Goal: Task Accomplishment & Management: Manage account settings

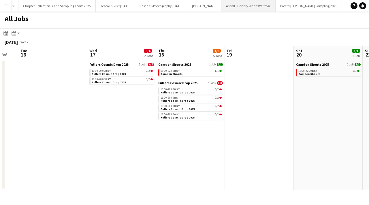
scroll to position [0, 609]
click at [7, 5] on app-icon "Menu" at bounding box center [5, 5] width 5 height 5
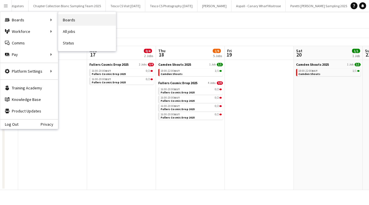
click at [69, 20] on link "Boards" at bounding box center [87, 20] width 58 height 12
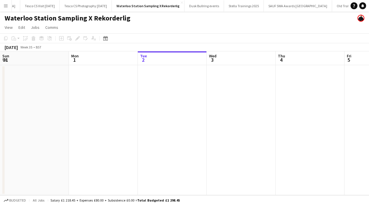
scroll to position [0, 1533]
click at [3, 7] on button "Menu" at bounding box center [6, 6] width 12 height 12
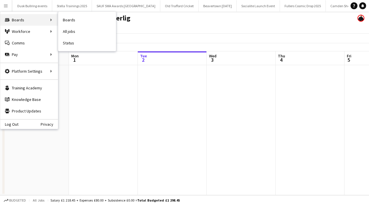
click at [22, 22] on div "Boards Boards" at bounding box center [29, 20] width 58 height 12
click at [39, 22] on div "Boards Boards" at bounding box center [29, 20] width 58 height 12
click at [64, 18] on link "Boards" at bounding box center [87, 20] width 58 height 12
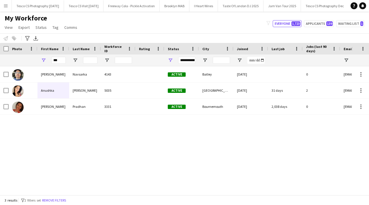
scroll to position [0, 1454]
click at [61, 61] on input "***" at bounding box center [58, 60] width 14 height 7
type input "*"
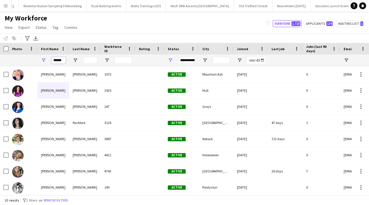
type input "******"
click at [90, 59] on input "Last Name Filter Input" at bounding box center [90, 60] width 14 height 7
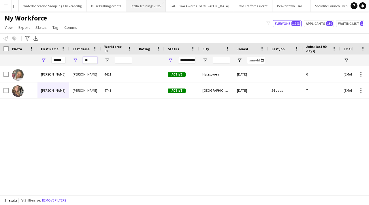
type input "**"
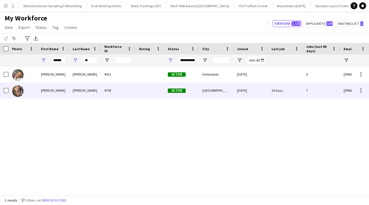
click at [104, 84] on div "4743" at bounding box center [118, 90] width 35 height 16
click at [55, 98] on div "[PERSON_NAME]" at bounding box center [53, 90] width 32 height 16
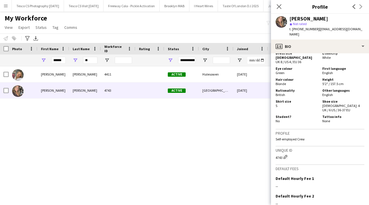
scroll to position [314, 0]
click at [280, 3] on app-icon "Close pop-in" at bounding box center [279, 7] width 8 height 8
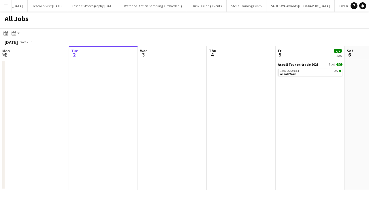
scroll to position [0, 1531]
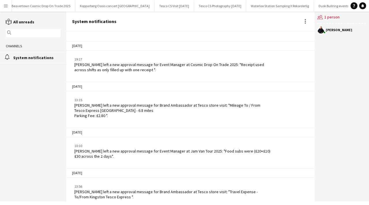
scroll to position [0, 1212]
click at [209, 8] on button "Tesco CS Photography [DATE] Close" at bounding box center [235, 5] width 52 height 11
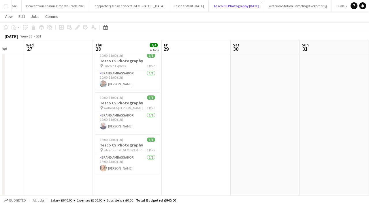
scroll to position [60, 0]
click at [122, 107] on span "Watford & [PERSON_NAME] & Southgate Rd Express" at bounding box center [124, 107] width 43 height 4
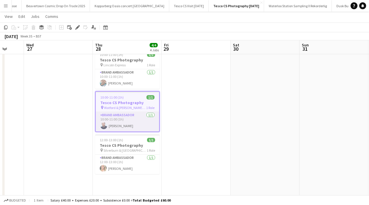
click at [116, 127] on app-card-role "Brand Ambassador 1/1 10:00-11:00 (1h) Alan Price" at bounding box center [127, 122] width 63 height 20
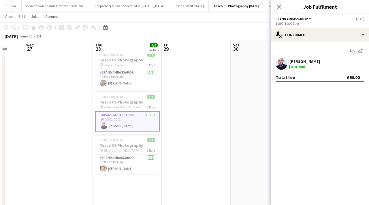
click at [284, 64] on app-user-avatar at bounding box center [282, 64] width 12 height 12
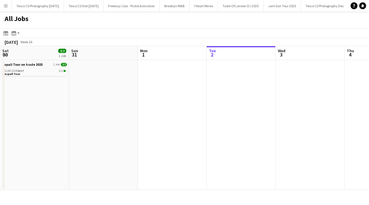
scroll to position [0, 138]
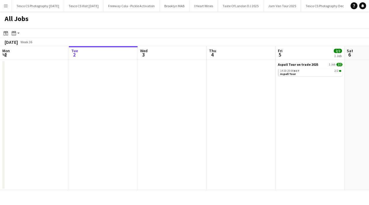
click at [7, 8] on button "Menu" at bounding box center [6, 6] width 12 height 12
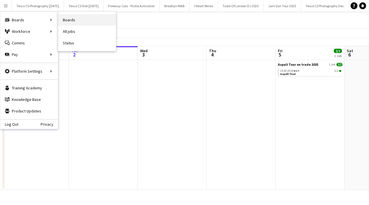
click at [70, 21] on link "Boards" at bounding box center [87, 20] width 58 height 12
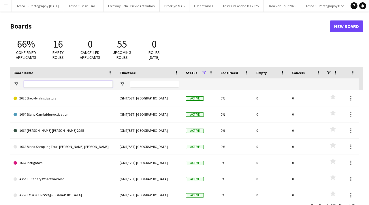
click at [70, 84] on input "Board name Filter Input" at bounding box center [68, 84] width 89 height 7
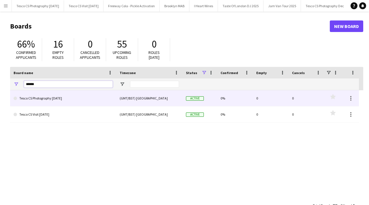
type input "******"
click at [100, 102] on link "Tesco CS Photography [DATE]" at bounding box center [63, 98] width 99 height 16
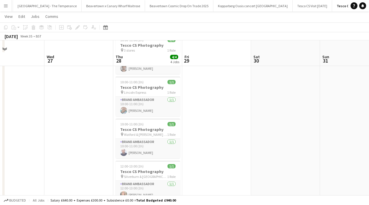
scroll to position [72, 0]
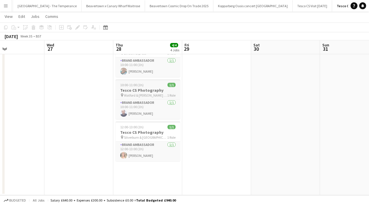
click at [152, 93] on span "Watford & [PERSON_NAME] & Southgate Rd Express" at bounding box center [145, 95] width 43 height 4
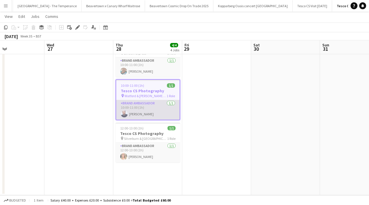
click at [143, 112] on app-card-role "Brand Ambassador 1/1 10:00-11:00 (1h) Alan Price" at bounding box center [147, 110] width 63 height 20
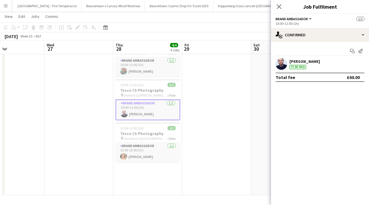
click at [346, 68] on div "Alan Price To be paid" at bounding box center [320, 64] width 98 height 12
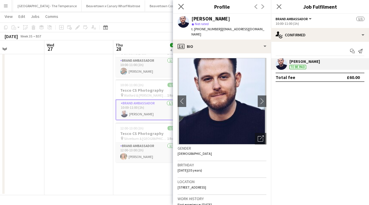
click at [184, 4] on app-icon "Close pop-in" at bounding box center [181, 7] width 8 height 8
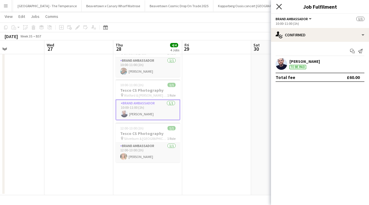
click at [280, 9] on icon "Close pop-in" at bounding box center [278, 6] width 5 height 5
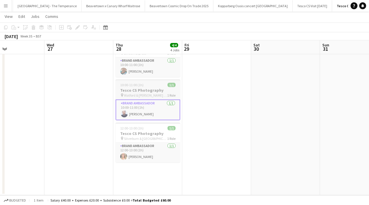
click at [142, 94] on span "Watford & [PERSON_NAME] & Southgate Rd Express" at bounding box center [145, 95] width 43 height 4
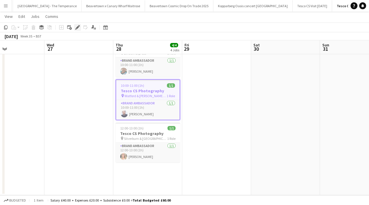
click at [79, 27] on icon "Edit" at bounding box center [77, 27] width 5 height 5
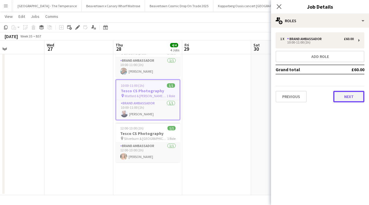
click at [354, 97] on button "Next" at bounding box center [348, 97] width 31 height 12
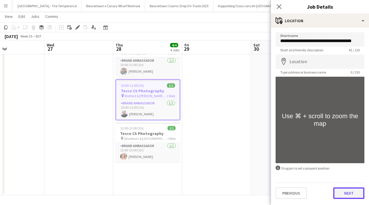
click at [349, 193] on button "Next" at bounding box center [348, 193] width 31 height 12
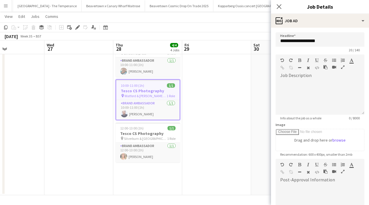
scroll to position [80, 0]
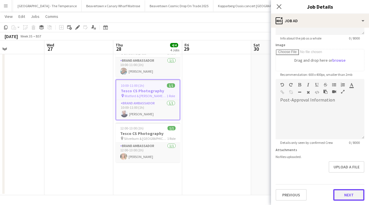
click at [347, 197] on button "Next" at bounding box center [348, 195] width 31 height 12
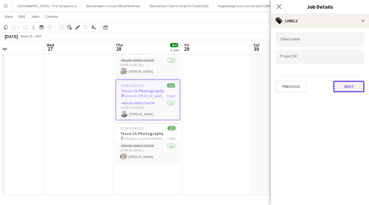
click at [341, 81] on button "Next" at bounding box center [348, 87] width 31 height 12
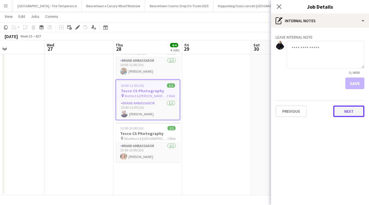
click at [353, 109] on button "Next" at bounding box center [348, 112] width 31 height 12
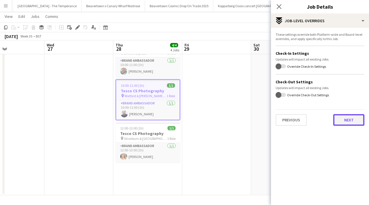
click at [351, 122] on button "Next" at bounding box center [348, 120] width 31 height 12
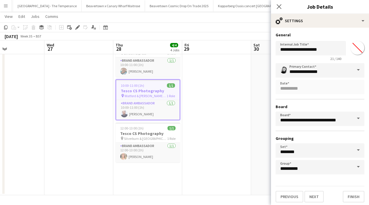
scroll to position [2, 0]
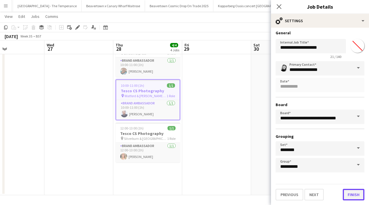
click at [349, 194] on button "Finish" at bounding box center [354, 195] width 22 height 12
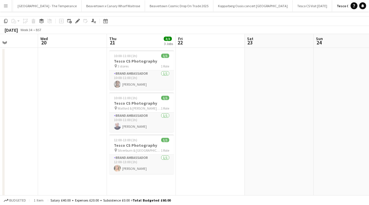
scroll to position [4, 0]
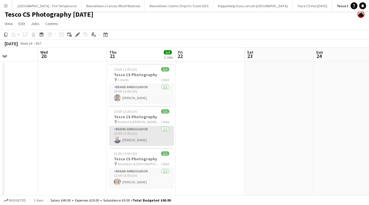
click at [150, 137] on app-card-role "Brand Ambassador 1/1 10:00-11:00 (1h) Alan Price" at bounding box center [141, 136] width 65 height 20
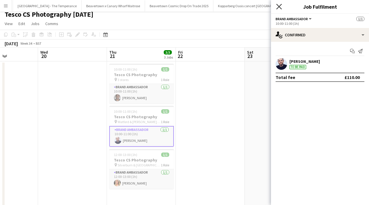
click at [280, 8] on icon at bounding box center [278, 6] width 5 height 5
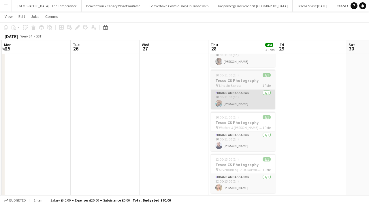
scroll to position [39, 0]
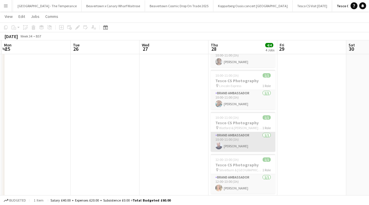
click at [239, 140] on app-card-role "Brand Ambassador 1/1 10:00-11:00 (1h) Alan Price" at bounding box center [243, 142] width 65 height 20
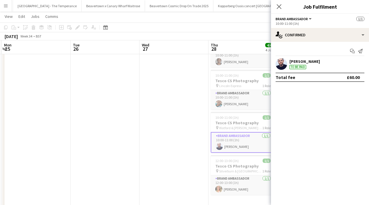
click at [367, 66] on div "Alan Price To be paid" at bounding box center [320, 64] width 98 height 12
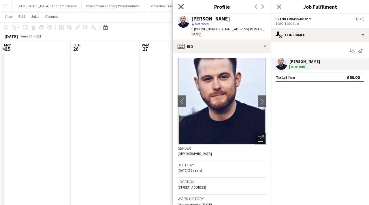
click at [181, 6] on icon at bounding box center [180, 6] width 5 height 5
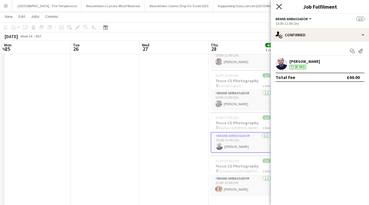
click at [277, 8] on icon "Close pop-in" at bounding box center [278, 6] width 5 height 5
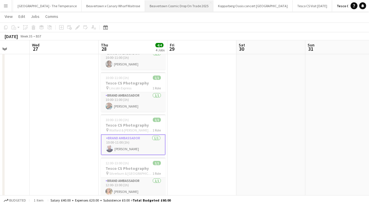
scroll to position [0, 178]
click at [5, 4] on app-icon "Menu" at bounding box center [5, 5] width 5 height 5
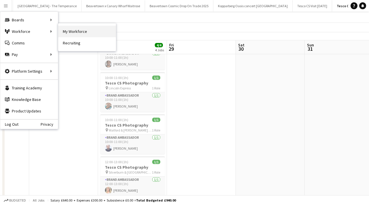
click at [69, 33] on link "My Workforce" at bounding box center [87, 32] width 58 height 12
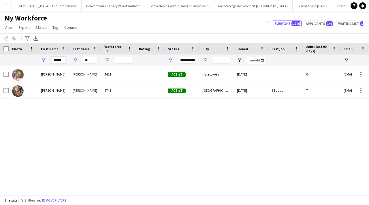
click at [64, 61] on input "******" at bounding box center [58, 60] width 14 height 7
type input "*"
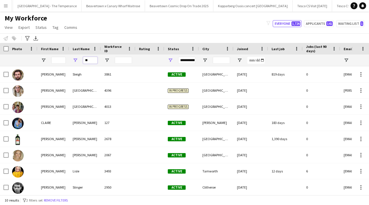
click at [89, 62] on input "**" at bounding box center [90, 60] width 14 height 7
type input "*"
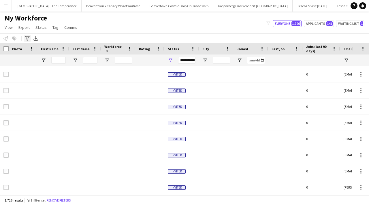
click at [26, 38] on icon "Advanced filters" at bounding box center [27, 38] width 5 height 5
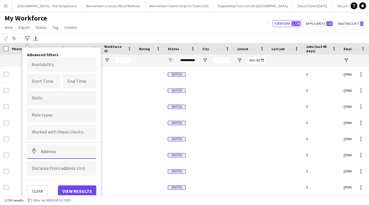
click at [66, 148] on input at bounding box center [61, 151] width 69 height 14
paste input "******"
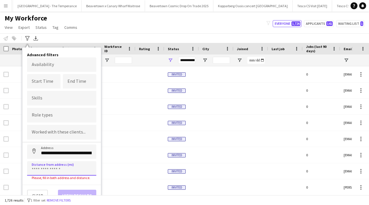
type input "********"
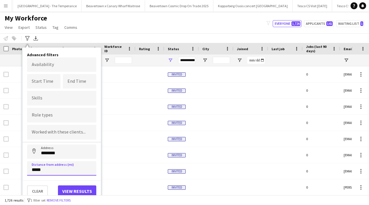
type input "*****"
click at [69, 191] on button "View results" at bounding box center [77, 191] width 38 height 12
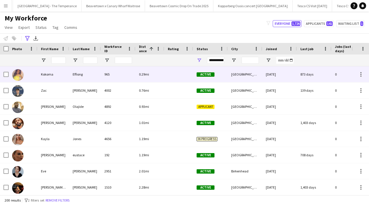
click at [80, 74] on div "Effiong" at bounding box center [85, 74] width 32 height 16
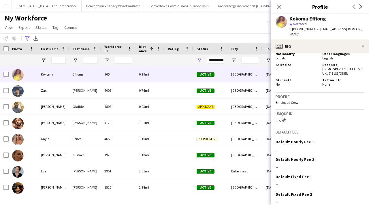
scroll to position [399, 0]
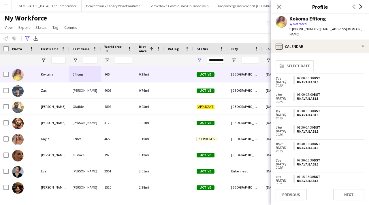
click at [360, 6] on icon at bounding box center [360, 6] width 3 height 5
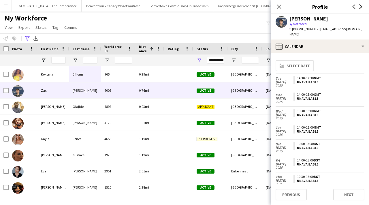
click at [360, 6] on icon at bounding box center [360, 6] width 3 height 5
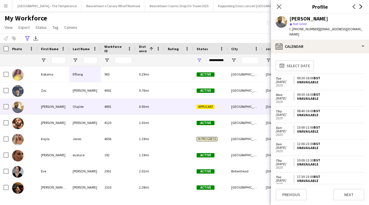
click at [360, 6] on icon at bounding box center [360, 6] width 3 height 5
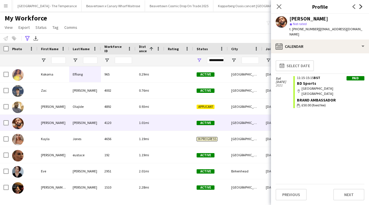
click at [361, 6] on icon at bounding box center [360, 6] width 3 height 5
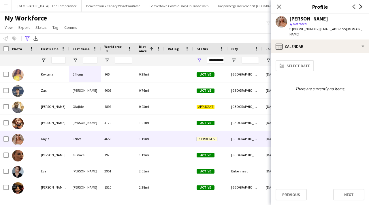
click at [361, 6] on icon at bounding box center [360, 6] width 3 height 5
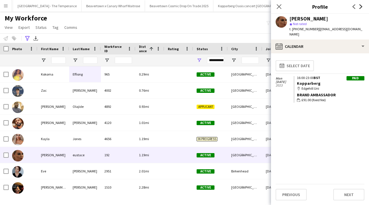
click at [361, 6] on icon at bounding box center [360, 6] width 3 height 5
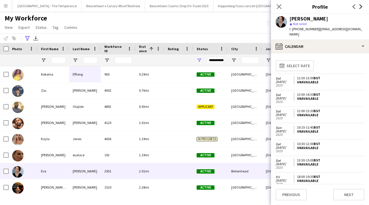
click at [361, 6] on icon at bounding box center [360, 6] width 3 height 5
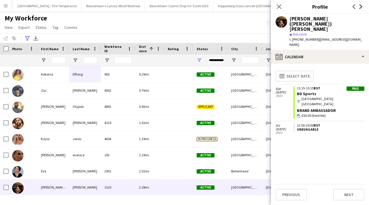
click at [361, 6] on icon at bounding box center [360, 6] width 3 height 5
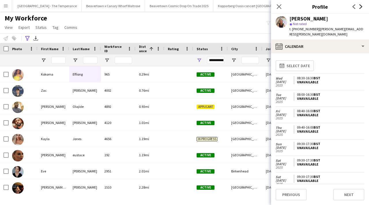
click at [362, 5] on icon "Next" at bounding box center [361, 6] width 5 height 5
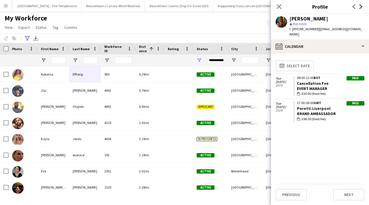
click at [362, 5] on icon "Next" at bounding box center [361, 6] width 5 height 5
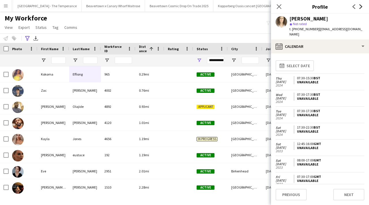
click at [362, 5] on icon "Next" at bounding box center [361, 6] width 5 height 5
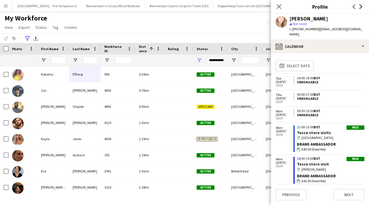
click at [362, 5] on icon "Next" at bounding box center [361, 6] width 5 height 5
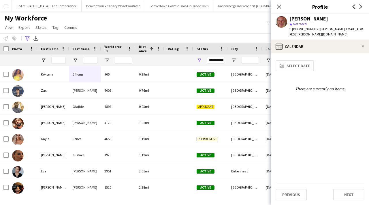
click at [355, 5] on icon at bounding box center [354, 6] width 3 height 5
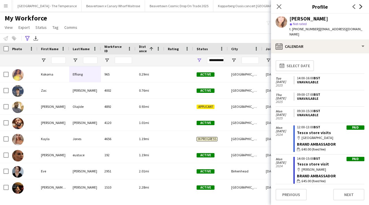
click at [360, 7] on icon "Next" at bounding box center [361, 6] width 5 height 5
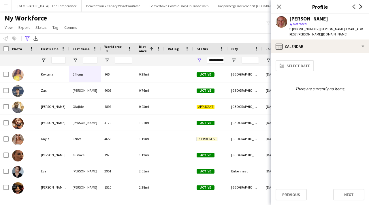
click at [360, 7] on icon "Next" at bounding box center [361, 6] width 5 height 5
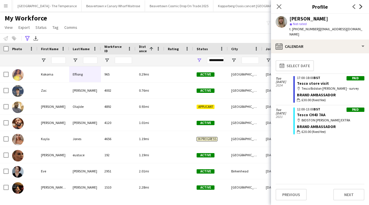
click at [360, 7] on icon "Next" at bounding box center [361, 6] width 5 height 5
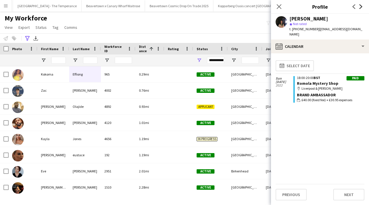
click at [361, 7] on icon "Next" at bounding box center [361, 6] width 5 height 5
click at [50, 59] on div at bounding box center [53, 60] width 32 height 12
click at [59, 59] on input "First Name Filter Input" at bounding box center [58, 60] width 14 height 7
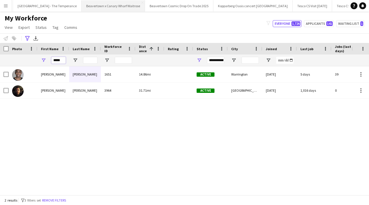
type input "*****"
click at [28, 37] on icon at bounding box center [27, 38] width 4 height 5
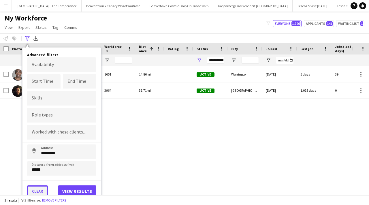
click at [41, 191] on button "Clear" at bounding box center [37, 191] width 21 height 12
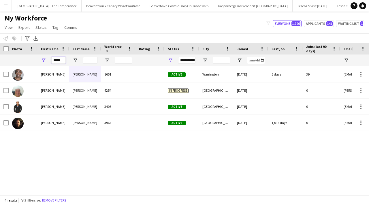
drag, startPoint x: 63, startPoint y: 61, endPoint x: 46, endPoint y: 60, distance: 17.3
click at [46, 60] on div "*****" at bounding box center [53, 60] width 32 height 12
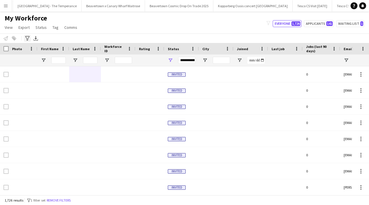
click at [27, 39] on icon "Advanced filters" at bounding box center [27, 38] width 5 height 5
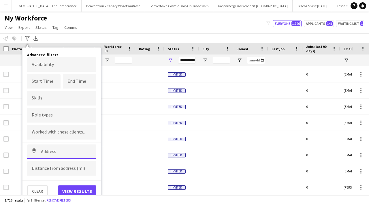
click at [62, 152] on input at bounding box center [61, 151] width 69 height 14
paste input "********"
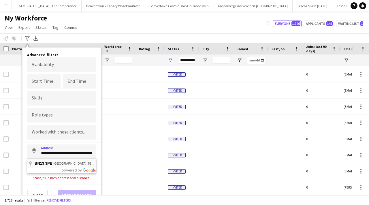
type input "********"
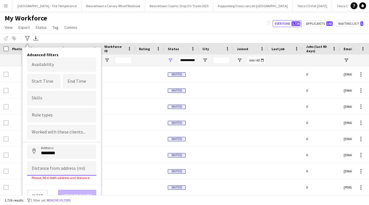
click at [55, 170] on input at bounding box center [61, 168] width 69 height 14
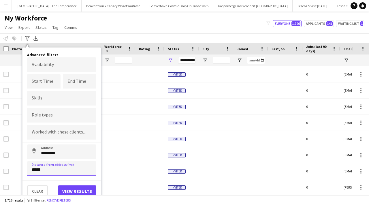
type input "*****"
click at [64, 189] on button "View results" at bounding box center [77, 191] width 38 height 12
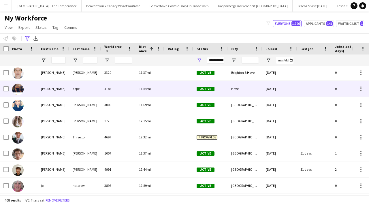
scroll to position [0, 0]
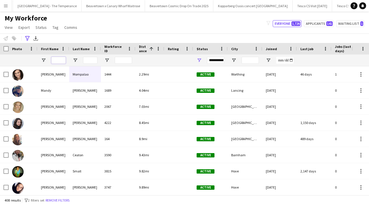
click at [57, 59] on input "First Name Filter Input" at bounding box center [58, 60] width 14 height 7
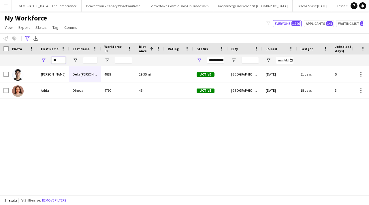
type input "*"
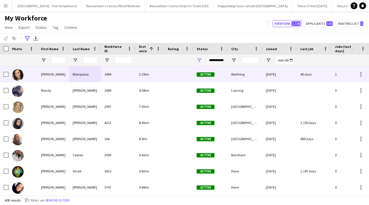
click at [79, 74] on div "Mompalao" at bounding box center [85, 74] width 32 height 16
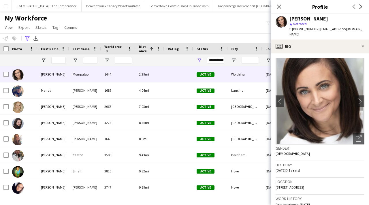
scroll to position [344, 0]
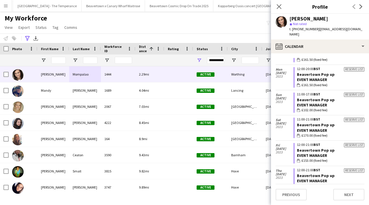
scroll to position [0, 0]
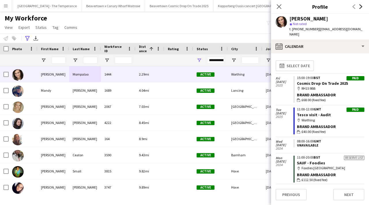
click at [360, 8] on icon at bounding box center [360, 6] width 3 height 5
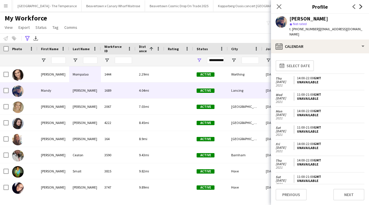
click at [361, 8] on icon at bounding box center [360, 6] width 3 height 5
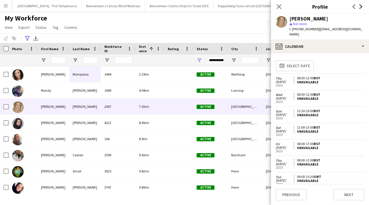
click at [361, 8] on icon at bounding box center [360, 6] width 3 height 5
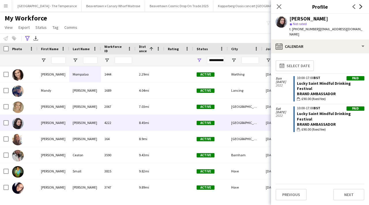
click at [359, 5] on icon "Next" at bounding box center [361, 6] width 5 height 5
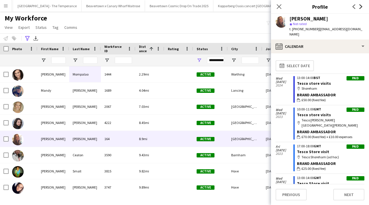
click at [359, 5] on icon "Next" at bounding box center [361, 6] width 5 height 5
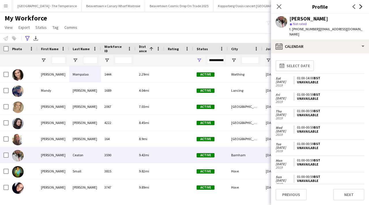
click at [359, 5] on icon "Next" at bounding box center [361, 6] width 5 height 5
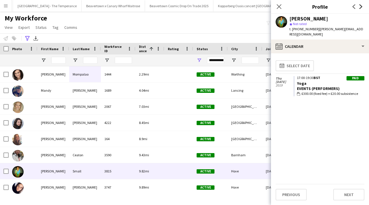
click at [359, 5] on icon "Next" at bounding box center [361, 6] width 5 height 5
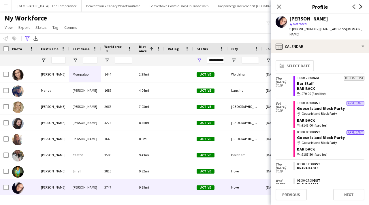
click at [359, 5] on icon "Next" at bounding box center [361, 6] width 5 height 5
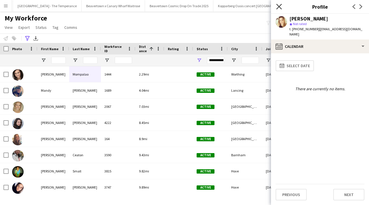
click at [277, 6] on icon "Close pop-in" at bounding box center [278, 6] width 5 height 5
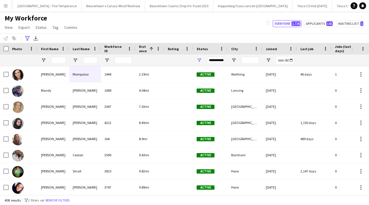
click at [6, 51] on div at bounding box center [4, 49] width 9 height 12
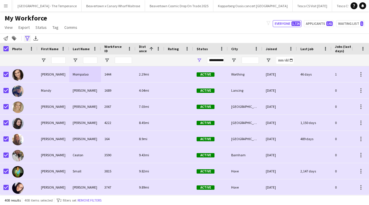
click at [29, 39] on icon "Advanced filters" at bounding box center [27, 38] width 5 height 5
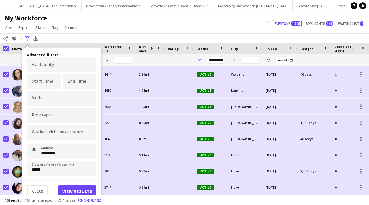
click at [20, 41] on div "Notify workforce Add to tag Search tags magnifier Add tag Advanced filters Adva…" at bounding box center [184, 38] width 369 height 10
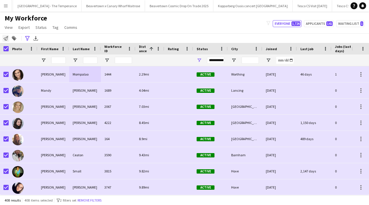
click at [5, 38] on icon "Notify workforce" at bounding box center [5, 38] width 5 height 5
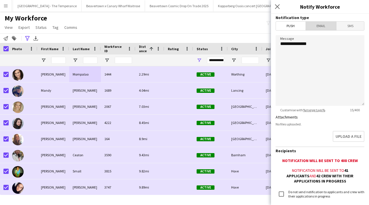
click at [322, 28] on span "Email" at bounding box center [321, 26] width 31 height 9
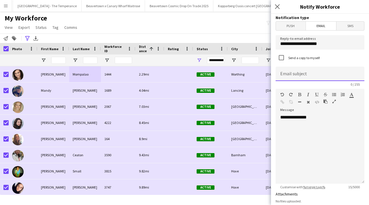
click at [312, 75] on input at bounding box center [320, 74] width 89 height 14
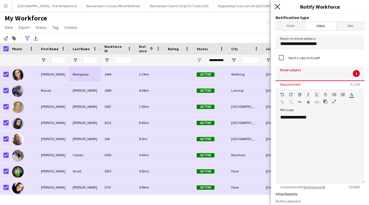
click at [276, 6] on icon at bounding box center [276, 6] width 5 height 5
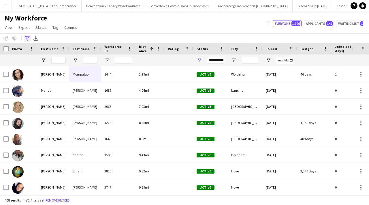
click at [28, 37] on icon "Advanced filters" at bounding box center [27, 38] width 5 height 5
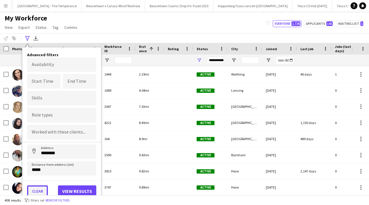
click at [42, 186] on button "Clear" at bounding box center [37, 191] width 21 height 12
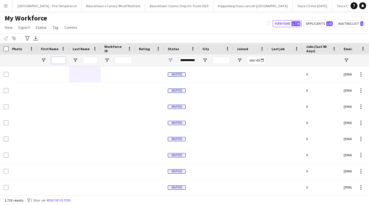
click at [60, 59] on input "First Name Filter Input" at bounding box center [58, 60] width 14 height 7
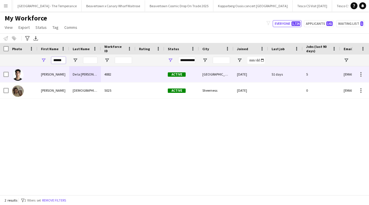
type input "******"
click at [74, 77] on div "De la Rosa Sanchez" at bounding box center [85, 74] width 32 height 16
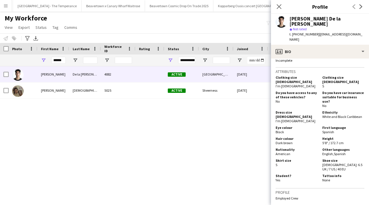
scroll to position [459, 0]
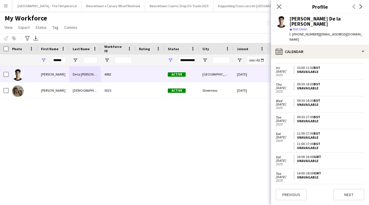
scroll to position [1150, 0]
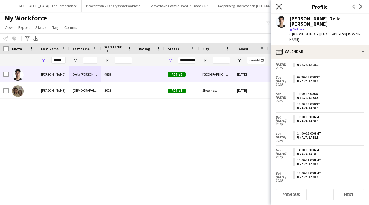
click at [279, 7] on icon at bounding box center [278, 6] width 5 height 5
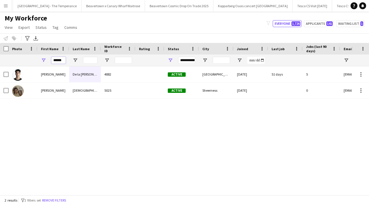
drag, startPoint x: 63, startPoint y: 60, endPoint x: 57, endPoint y: 60, distance: 6.6
click at [58, 60] on input "******" at bounding box center [58, 60] width 14 height 7
click at [64, 60] on input "******" at bounding box center [58, 60] width 14 height 7
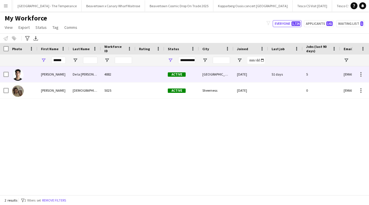
click at [68, 71] on div "Adrian" at bounding box center [53, 74] width 32 height 16
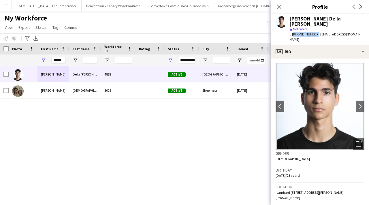
drag, startPoint x: 293, startPoint y: 29, endPoint x: 314, endPoint y: 30, distance: 21.1
click at [314, 32] on span "t. +447935116862" at bounding box center [304, 34] width 30 height 4
copy span "+447935116862"
click at [274, 6] on div "Close pop-in" at bounding box center [279, 6] width 16 height 13
click at [281, 6] on icon "Close pop-in" at bounding box center [278, 6] width 5 height 5
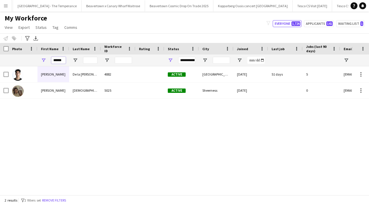
drag, startPoint x: 64, startPoint y: 60, endPoint x: 43, endPoint y: 60, distance: 21.3
click at [43, 60] on div "******" at bounding box center [53, 60] width 32 height 12
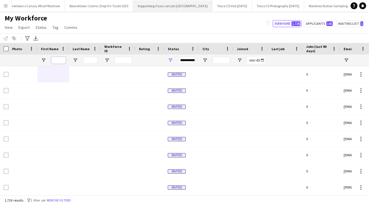
scroll to position [0, 1239]
click at [182, 4] on button "Tesco CS Photography August 2025 Close" at bounding box center [208, 5] width 52 height 11
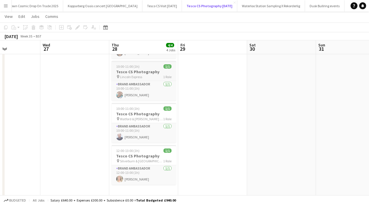
scroll to position [0, 1238]
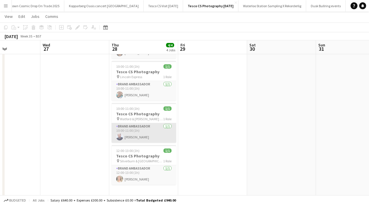
click at [140, 137] on app-card-role "Brand Ambassador 1/1 10:00-11:00 (1h) Alan Price" at bounding box center [144, 133] width 65 height 20
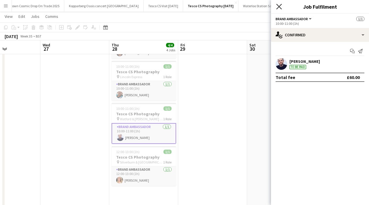
click at [278, 6] on icon at bounding box center [278, 6] width 5 height 5
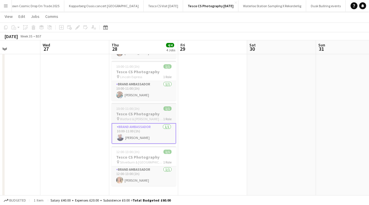
click at [140, 117] on span "Watford & [PERSON_NAME] & Southgate Rd Express" at bounding box center [141, 119] width 43 height 4
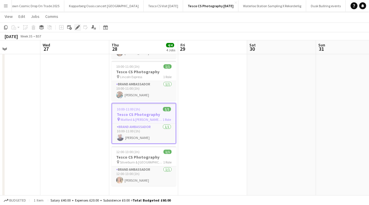
click at [79, 27] on icon "Edit" at bounding box center [77, 27] width 5 height 5
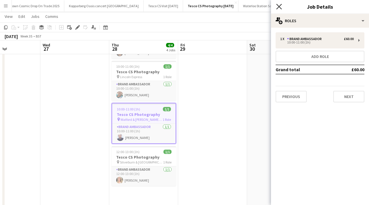
click at [279, 6] on icon at bounding box center [278, 6] width 5 height 5
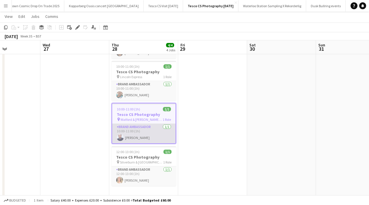
click at [145, 127] on app-card-role "Brand Ambassador 1/1 10:00-11:00 (1h) Alan Price" at bounding box center [143, 134] width 63 height 20
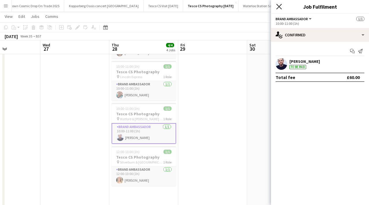
click at [279, 9] on icon "Close pop-in" at bounding box center [278, 6] width 5 height 5
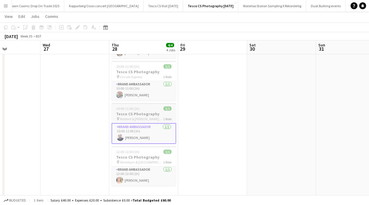
click at [133, 114] on h3 "Tesco CS Photography" at bounding box center [144, 113] width 65 height 5
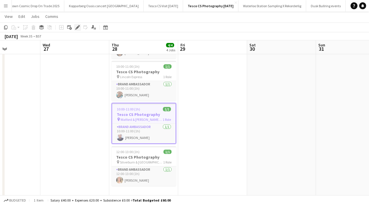
click at [78, 28] on icon "Edit" at bounding box center [77, 27] width 5 height 5
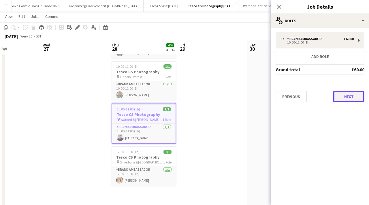
click at [346, 93] on button "Next" at bounding box center [348, 97] width 31 height 12
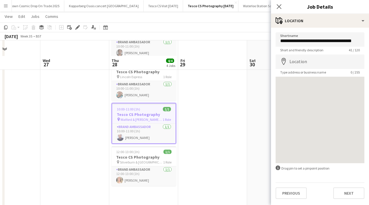
scroll to position [72, 0]
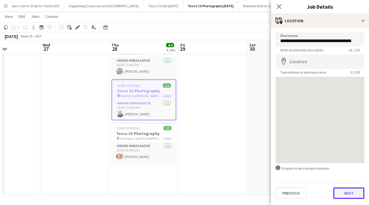
click at [343, 196] on button "Next" at bounding box center [348, 193] width 31 height 12
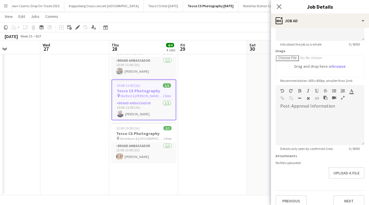
scroll to position [80, 0]
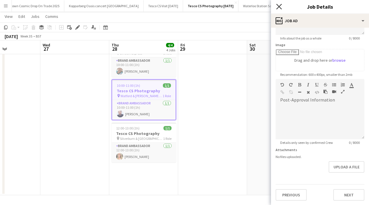
click at [279, 8] on icon "Close pop-in" at bounding box center [278, 6] width 5 height 5
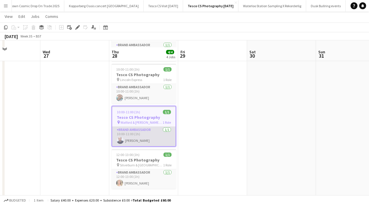
scroll to position [28, 0]
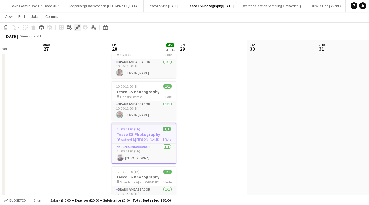
click at [74, 27] on div "Edit" at bounding box center [77, 27] width 7 height 7
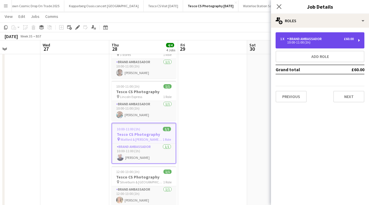
click at [350, 39] on div "£60.00" at bounding box center [349, 39] width 10 height 4
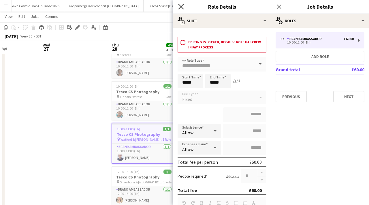
click at [181, 5] on icon "Close pop-in" at bounding box center [180, 6] width 5 height 5
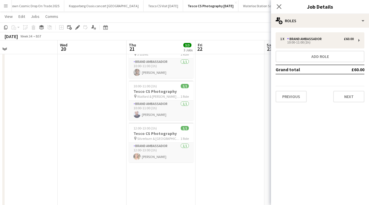
scroll to position [0, 253]
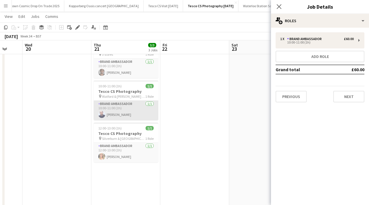
click at [134, 110] on app-card-role "Brand Ambassador 1/1 10:00-11:00 (1h) Alan Price" at bounding box center [126, 111] width 65 height 20
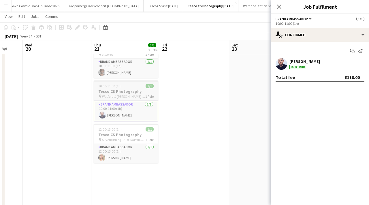
click at [143, 91] on h3 "Tesco CS Photography" at bounding box center [126, 91] width 65 height 5
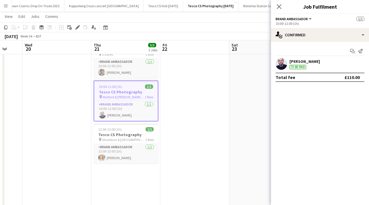
click at [335, 78] on div "Total fee £110.00" at bounding box center [320, 77] width 89 height 9
click at [296, 65] on div "To be paid" at bounding box center [297, 67] width 17 height 4
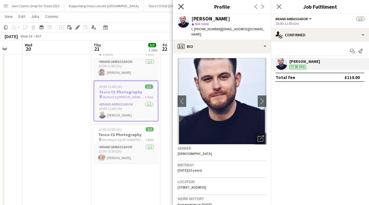
click at [183, 9] on icon at bounding box center [180, 6] width 5 height 5
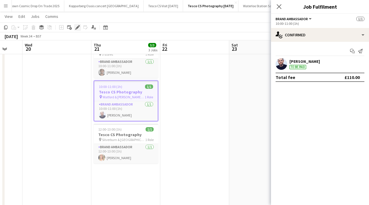
click at [78, 29] on icon "Edit" at bounding box center [77, 27] width 5 height 5
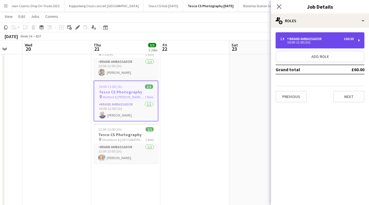
click at [323, 40] on div "Brand Ambassador" at bounding box center [305, 39] width 37 height 4
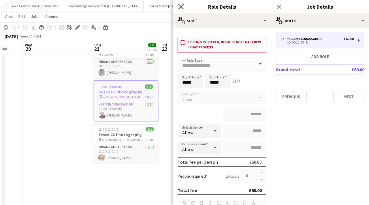
click at [182, 7] on icon at bounding box center [180, 6] width 5 height 5
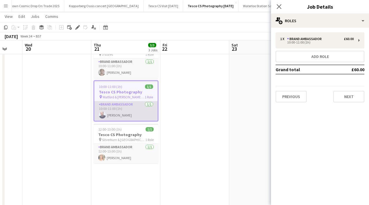
click at [103, 112] on app-user-avatar at bounding box center [102, 115] width 7 height 7
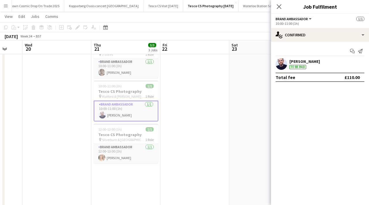
click at [337, 77] on div "Total fee £110.00" at bounding box center [320, 77] width 89 height 9
click at [346, 76] on div "£110.00" at bounding box center [351, 77] width 15 height 6
click at [274, 7] on div "Close pop-in" at bounding box center [279, 6] width 16 height 13
click at [281, 7] on icon "Close pop-in" at bounding box center [278, 6] width 5 height 5
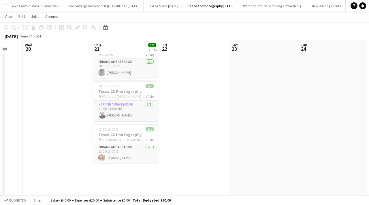
click at [3, 5] on button "Menu" at bounding box center [6, 6] width 12 height 12
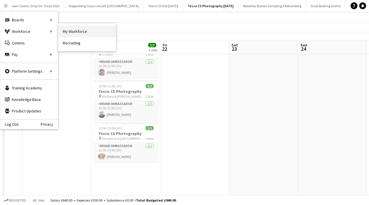
click at [67, 31] on link "My Workforce" at bounding box center [87, 32] width 58 height 12
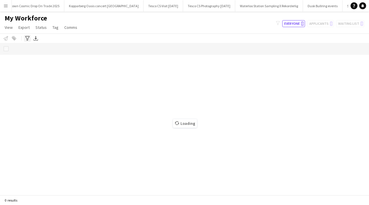
click at [26, 39] on icon "Advanced filters" at bounding box center [27, 38] width 5 height 5
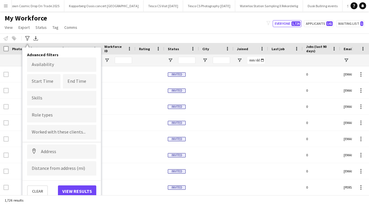
type input "**********"
click at [55, 155] on input at bounding box center [61, 151] width 69 height 14
paste input "********"
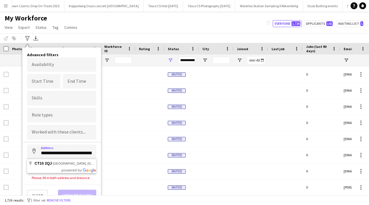
type input "**********"
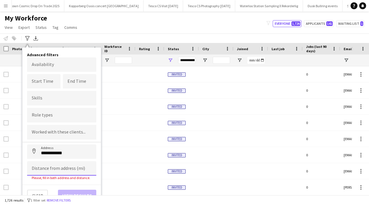
click at [57, 168] on input at bounding box center [61, 168] width 69 height 14
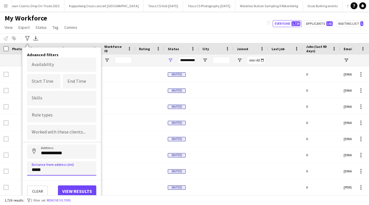
type input "*****"
click at [72, 192] on button "View results" at bounding box center [77, 191] width 38 height 12
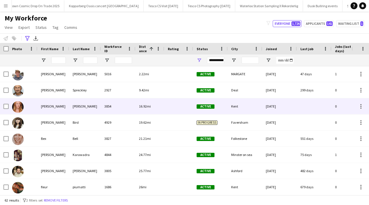
scroll to position [14, 0]
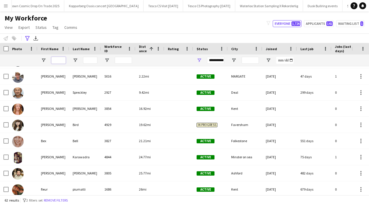
click at [60, 59] on input "First Name Filter Input" at bounding box center [58, 60] width 14 height 7
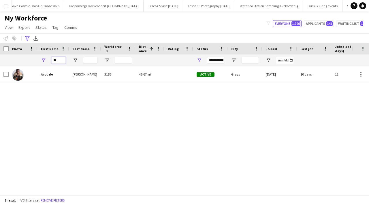
type input "*"
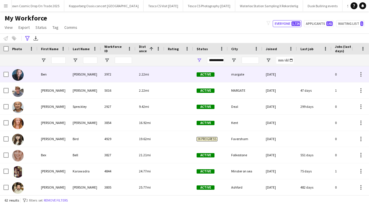
click at [71, 78] on div "[PERSON_NAME]" at bounding box center [85, 74] width 32 height 16
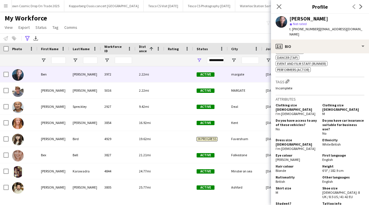
scroll to position [443, 0]
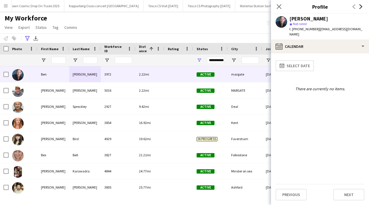
click at [359, 7] on icon "Next" at bounding box center [361, 6] width 5 height 5
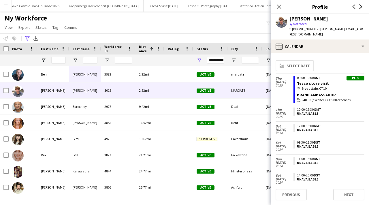
click at [359, 6] on icon "Next" at bounding box center [361, 6] width 5 height 5
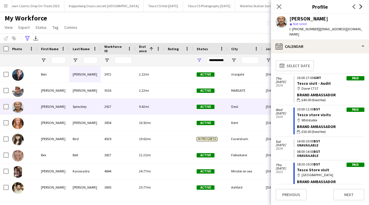
click at [361, 7] on icon at bounding box center [360, 6] width 3 height 5
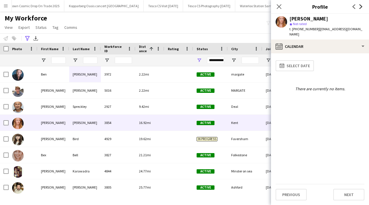
click at [361, 7] on icon at bounding box center [360, 6] width 3 height 5
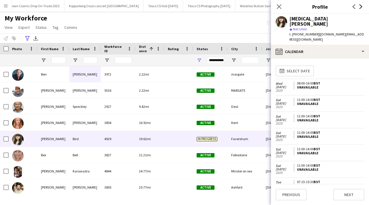
click at [361, 7] on icon at bounding box center [360, 6] width 3 height 5
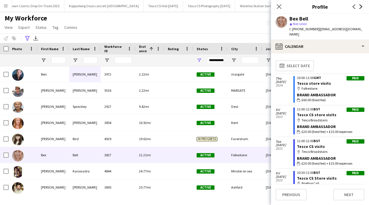
click at [361, 7] on icon at bounding box center [360, 6] width 3 height 5
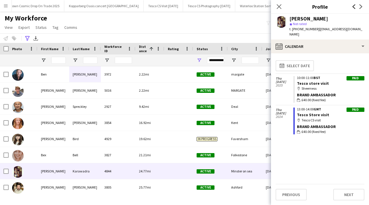
click at [354, 6] on icon "Previous" at bounding box center [354, 6] width 5 height 5
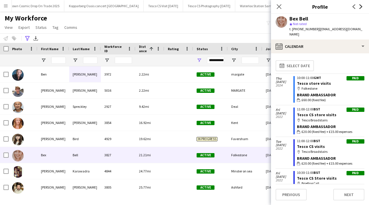
click at [362, 5] on icon "Next" at bounding box center [361, 6] width 5 height 5
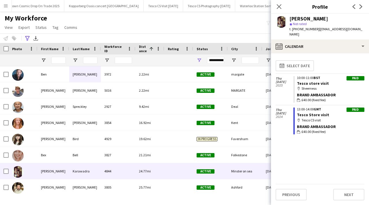
drag, startPoint x: 293, startPoint y: 29, endPoint x: 299, endPoint y: 30, distance: 5.8
click at [311, 30] on span "t. [PHONE_NUMBER]" at bounding box center [304, 29] width 30 height 4
drag, startPoint x: 292, startPoint y: 30, endPoint x: 314, endPoint y: 30, distance: 21.3
click at [314, 30] on span "t. [PHONE_NUMBER]" at bounding box center [304, 29] width 30 height 4
copy span "+447805168559"
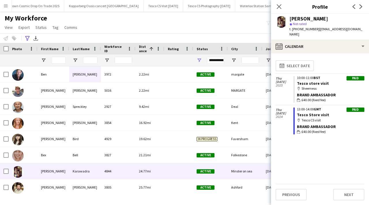
click at [31, 39] on app-workforce-advanced-filters "**********" at bounding box center [28, 38] width 8 height 7
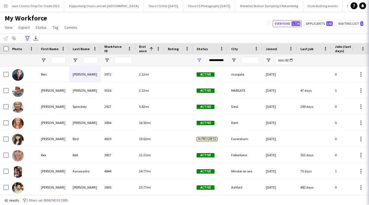
click at [29, 39] on icon "Advanced filters" at bounding box center [27, 38] width 5 height 5
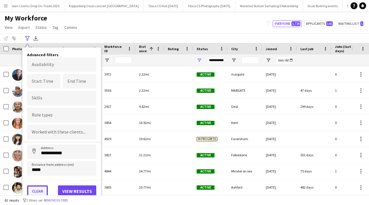
click at [42, 189] on button "Clear" at bounding box center [37, 191] width 21 height 12
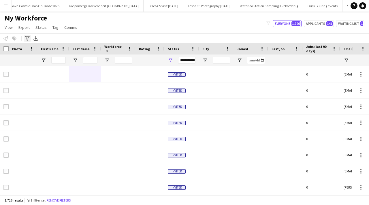
click at [29, 36] on icon at bounding box center [27, 38] width 4 height 5
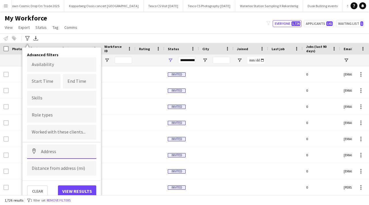
click at [61, 148] on input at bounding box center [61, 151] width 69 height 14
paste input "*******"
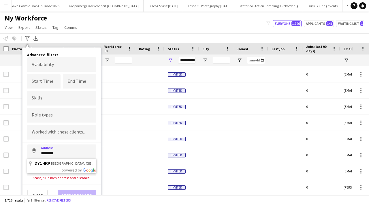
type input "**********"
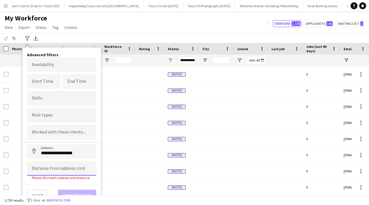
click at [61, 174] on input at bounding box center [61, 168] width 69 height 14
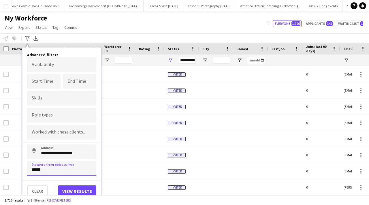
type input "*****"
click at [82, 188] on button "View results" at bounding box center [77, 191] width 38 height 12
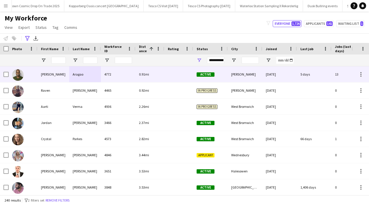
click at [73, 71] on div "Aragao" at bounding box center [85, 74] width 32 height 16
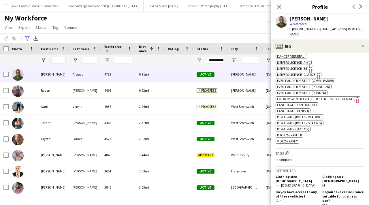
scroll to position [502, 0]
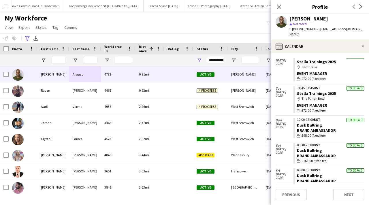
scroll to position [0, 0]
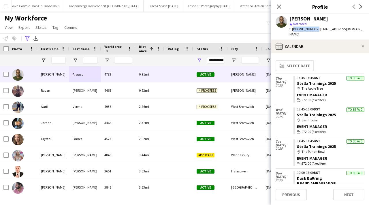
drag, startPoint x: 292, startPoint y: 29, endPoint x: 314, endPoint y: 29, distance: 22.2
click at [314, 29] on span "t. +447922209596" at bounding box center [304, 29] width 30 height 4
copy span "[PHONE_NUMBER]"
click at [278, 7] on icon "Close pop-in" at bounding box center [278, 6] width 5 height 5
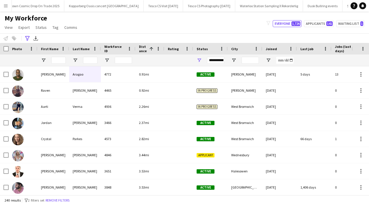
click at [2, 7] on button "Menu" at bounding box center [6, 6] width 12 height 12
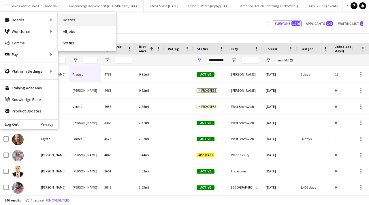
click at [68, 22] on link "Boards" at bounding box center [87, 20] width 58 height 12
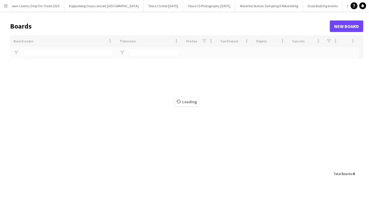
type input "******"
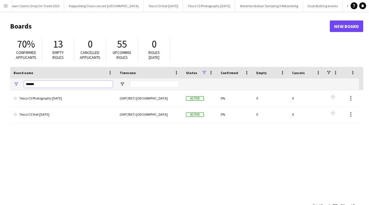
drag, startPoint x: 53, startPoint y: 84, endPoint x: 23, endPoint y: 85, distance: 30.0
click at [23, 85] on div "******" at bounding box center [63, 84] width 106 height 12
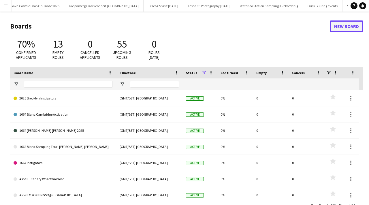
click at [344, 28] on link "New Board" at bounding box center [346, 26] width 33 height 12
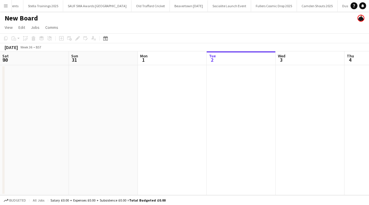
scroll to position [0, 138]
click at [28, 18] on h1 "New Board" at bounding box center [21, 18] width 33 height 9
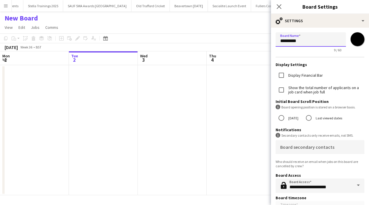
drag, startPoint x: 302, startPoint y: 42, endPoint x: 268, endPoint y: 41, distance: 34.0
click at [268, 41] on body "Menu Boards Boards Boards All jobs Status Workforce Workforce My Workforce Recr…" at bounding box center [184, 102] width 369 height 205
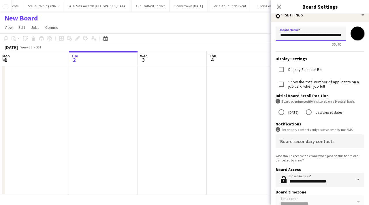
scroll to position [0, 0]
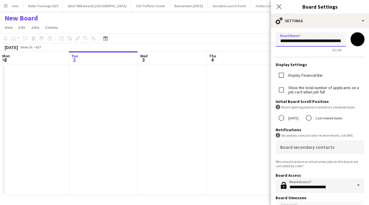
type input "**********"
click at [360, 38] on input "*******" at bounding box center [357, 39] width 21 height 21
type input "*******"
click at [320, 136] on div "information-circle Secondary contacts only receive emails, not SMS." at bounding box center [320, 135] width 89 height 5
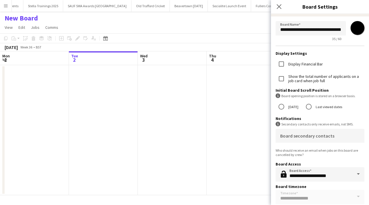
scroll to position [24, 0]
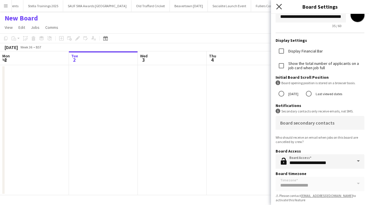
click at [280, 4] on icon "Close pop-in" at bounding box center [278, 6] width 5 height 5
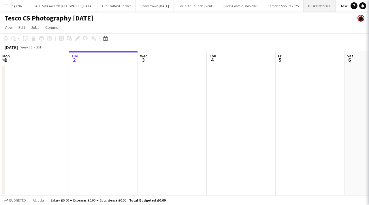
scroll to position [0, 1592]
click at [7, 3] on button "Menu" at bounding box center [6, 6] width 12 height 12
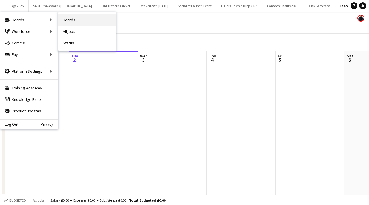
click at [69, 22] on link "Boards" at bounding box center [87, 20] width 58 height 12
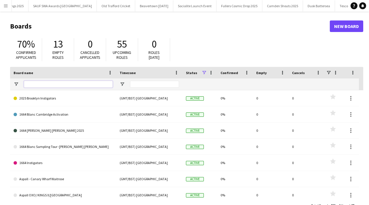
click at [68, 86] on input "Board name Filter Input" at bounding box center [68, 84] width 89 height 7
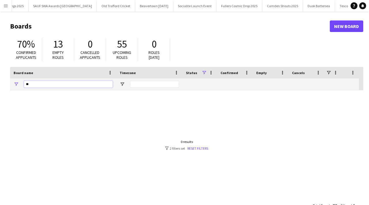
type input "*"
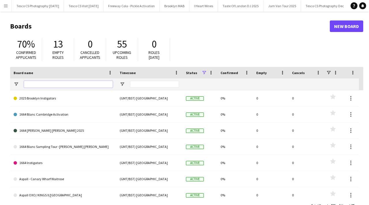
click at [35, 83] on input "Board name Filter Input" at bounding box center [68, 84] width 89 height 7
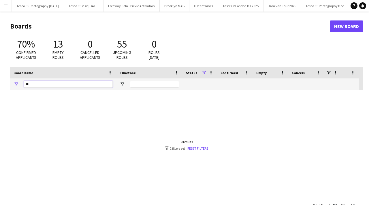
type input "*"
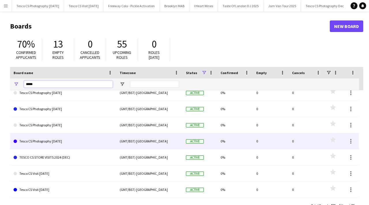
scroll to position [116, 0]
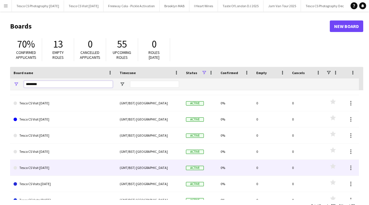
type input "********"
click at [72, 169] on link "Tesco CS Visit Sept 2025" at bounding box center [63, 168] width 99 height 16
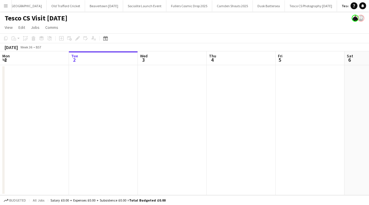
click at [62, 19] on h1 "Tesco CS Visit Sept 2025" at bounding box center [36, 18] width 63 height 9
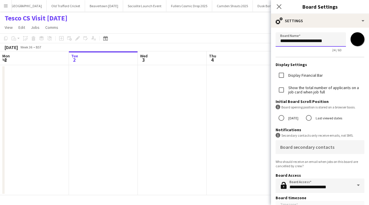
click at [316, 43] on input "**********" at bounding box center [311, 39] width 70 height 14
type input "**********"
click at [359, 39] on input "*******" at bounding box center [357, 39] width 21 height 21
type input "*******"
click at [307, 165] on div "Who should receive an email when jobs on this board are cancelled by crew?" at bounding box center [320, 163] width 89 height 9
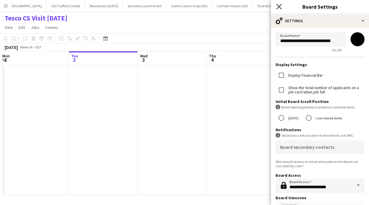
click at [279, 8] on icon "Close pop-in" at bounding box center [278, 6] width 5 height 5
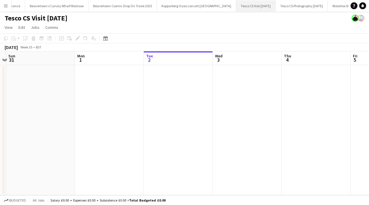
click at [236, 8] on button "Tesco CS Visit August 2025 Close" at bounding box center [255, 5] width 39 height 11
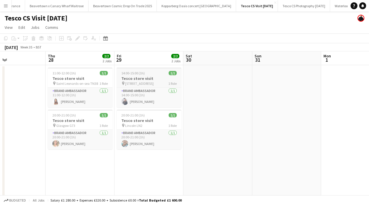
click at [129, 76] on h3 "Tesco store visit" at bounding box center [149, 78] width 65 height 5
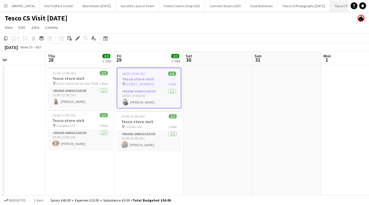
click at [330, 4] on button "Tesco CS Visit [DATE] Close" at bounding box center [349, 5] width 39 height 11
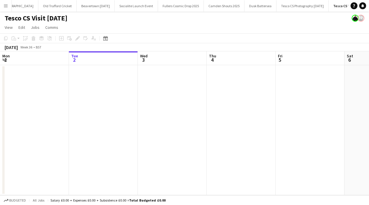
click at [103, 81] on app-date-cell at bounding box center [103, 130] width 69 height 130
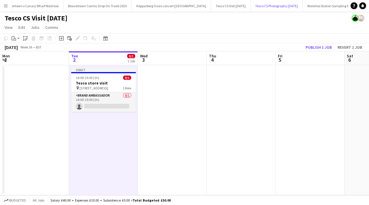
click at [251, 6] on button "Tesco CS Photography August 2025 Close" at bounding box center [277, 5] width 52 height 11
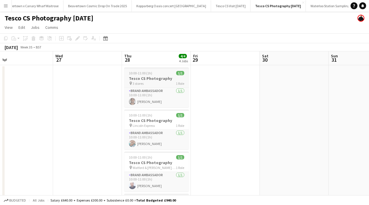
click at [148, 75] on span "10:00-11:00 (1h)" at bounding box center [140, 73] width 23 height 4
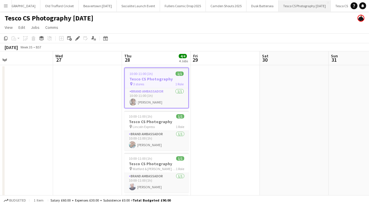
click at [278, 8] on button "Tesco CS Photography [DATE] Close" at bounding box center [304, 5] width 52 height 11
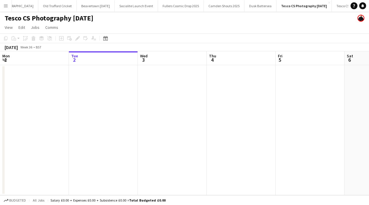
click at [229, 89] on app-date-cell at bounding box center [241, 130] width 69 height 130
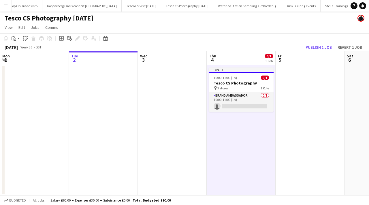
scroll to position [0, 1257]
click at [164, 3] on button "Tesco CS Photography August 2025 Close" at bounding box center [190, 5] width 52 height 11
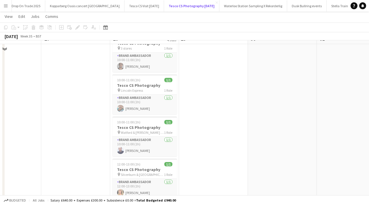
scroll to position [36, 0]
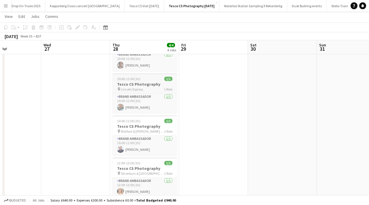
click at [134, 82] on h3 "Tesco CS Photography" at bounding box center [144, 84] width 65 height 5
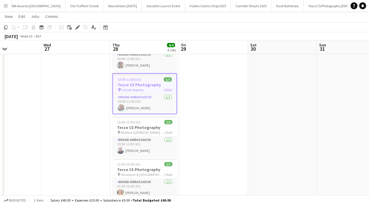
scroll to position [0, 1651]
click at [278, 9] on button "Tesco CS Photography [DATE] Close" at bounding box center [304, 5] width 52 height 11
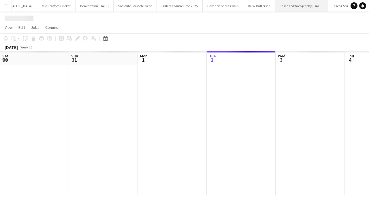
scroll to position [0, 138]
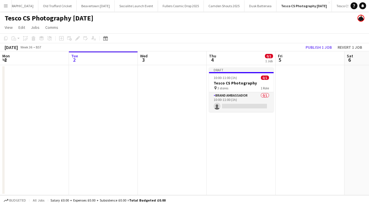
click at [226, 135] on app-date-cell "Draft 10:00-11:00 (1h) 0/1 Tesco CS Photography pin 3 stores 1 Role Brand Ambas…" at bounding box center [241, 130] width 69 height 130
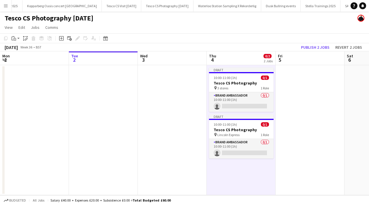
scroll to position [0, 1275]
click at [146, 1] on button "Tesco CS Photography August 2025 Close" at bounding box center [172, 5] width 52 height 11
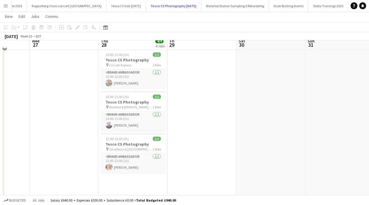
scroll to position [72, 0]
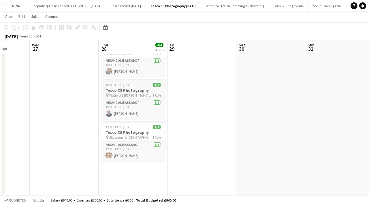
click at [123, 90] on h3 "Tesco CS Photography" at bounding box center [133, 90] width 65 height 5
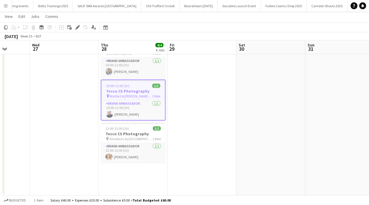
scroll to position [0, 1651]
click at [278, 7] on button "Tesco CS Photography [DATE] Close" at bounding box center [304, 5] width 52 height 11
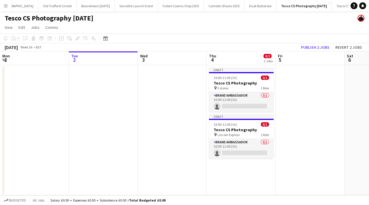
click at [226, 164] on app-date-cell "Draft 10:00-11:00 (1h) 0/1 Tesco CS Photography pin 3 stores 1 Role Brand Ambas…" at bounding box center [241, 130] width 69 height 130
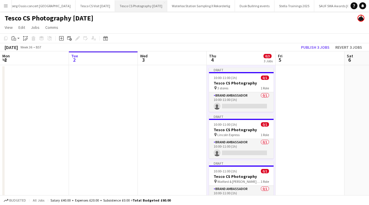
click at [115, 7] on button "Tesco CS Photography August 2025 Close" at bounding box center [141, 5] width 52 height 11
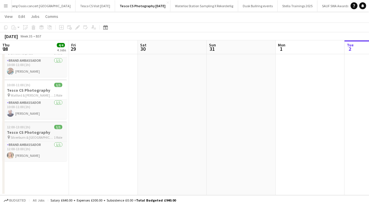
click at [33, 135] on span "Silverburn & [GEOGRAPHIC_DATA]" at bounding box center [32, 137] width 43 height 4
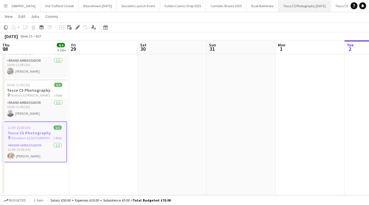
click at [278, 5] on button "Tesco CS Photography [DATE] Close" at bounding box center [304, 5] width 52 height 11
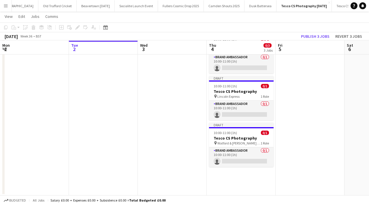
click at [230, 174] on app-date-cell "Draft 10:00-11:00 (1h) 0/1 Tesco CS Photography pin 3 stores 1 Role Brand Ambas…" at bounding box center [241, 111] width 69 height 169
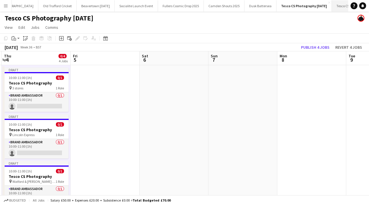
click at [332, 5] on button "Tesco CS Visit [DATE] Close" at bounding box center [351, 5] width 39 height 11
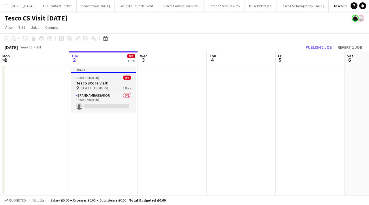
click at [110, 87] on div "pin Leicester LE1 6FB 1 Role" at bounding box center [103, 88] width 65 height 5
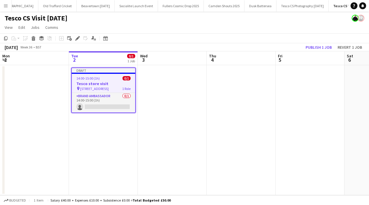
click at [102, 126] on app-date-cell "Draft 14:00-15:00 (1h) 0/1 Tesco store visit pin Leicester LE1 6FB 1 Role Brand…" at bounding box center [103, 130] width 69 height 130
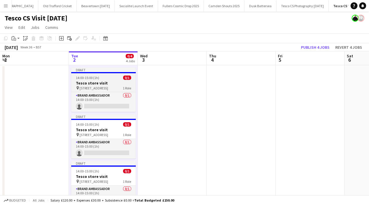
click at [101, 84] on h3 "Tesco store visit" at bounding box center [103, 82] width 65 height 5
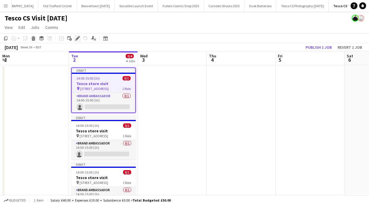
click at [76, 39] on icon "Edit" at bounding box center [77, 38] width 5 height 5
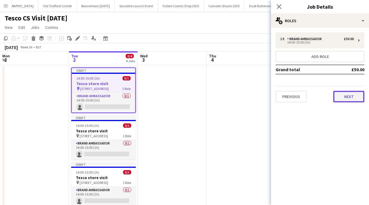
click at [338, 97] on button "Next" at bounding box center [348, 97] width 31 height 12
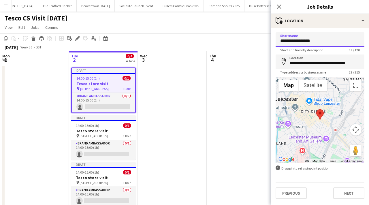
drag, startPoint x: 316, startPoint y: 44, endPoint x: 275, endPoint y: 39, distance: 40.8
click at [276, 39] on input "**********" at bounding box center [320, 39] width 89 height 14
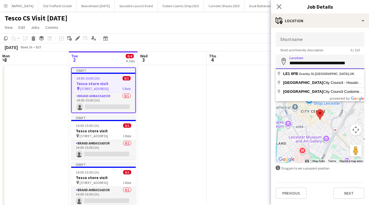
drag, startPoint x: 352, startPoint y: 62, endPoint x: 281, endPoint y: 63, distance: 71.2
click at [281, 63] on div "**********" at bounding box center [320, 61] width 89 height 14
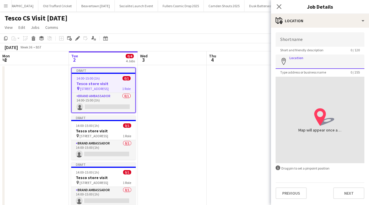
paste input "**********"
type input "**********"
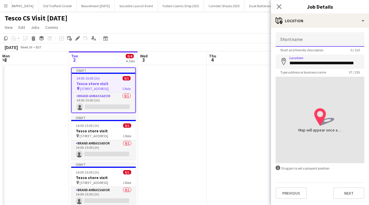
click at [305, 43] on input "Shortname" at bounding box center [320, 39] width 89 height 14
paste input "**********"
click at [340, 42] on input "**********" at bounding box center [320, 39] width 89 height 14
drag, startPoint x: 319, startPoint y: 41, endPoint x: 272, endPoint y: 41, distance: 47.3
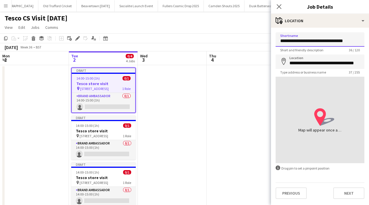
click at [272, 41] on form "**********" at bounding box center [320, 115] width 98 height 167
type input "**********"
click at [280, 7] on icon "Close pop-in" at bounding box center [278, 6] width 5 height 5
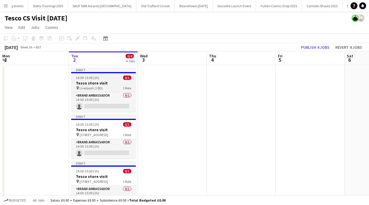
scroll to position [0, 1644]
click at [93, 89] on span "Liverpool L1 8DL" at bounding box center [92, 88] width 24 height 4
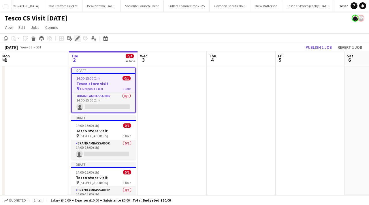
click at [78, 38] on icon at bounding box center [77, 38] width 3 height 3
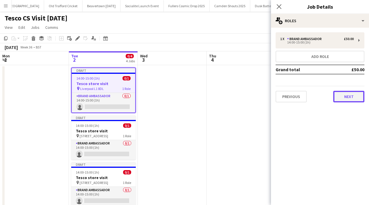
click at [356, 99] on button "Next" at bounding box center [348, 97] width 31 height 12
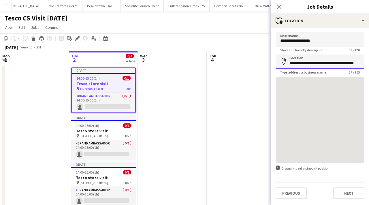
click at [348, 65] on input "**********" at bounding box center [320, 61] width 89 height 14
click at [349, 64] on input "**********" at bounding box center [320, 61] width 89 height 14
drag, startPoint x: 328, startPoint y: 63, endPoint x: 281, endPoint y: 62, distance: 47.3
click at [281, 62] on div "**********" at bounding box center [320, 61] width 89 height 14
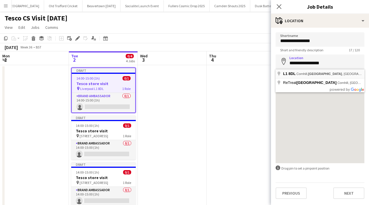
type input "**********"
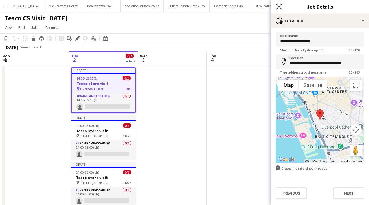
click at [279, 6] on icon "Close pop-in" at bounding box center [278, 6] width 5 height 5
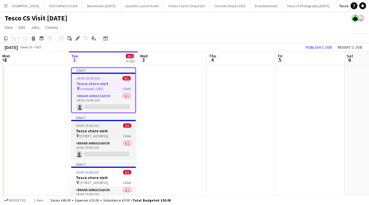
click at [111, 130] on h3 "Tesco store visit" at bounding box center [103, 130] width 65 height 5
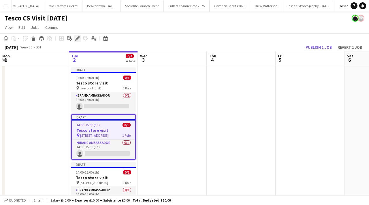
click at [78, 39] on icon "Edit" at bounding box center [77, 38] width 5 height 5
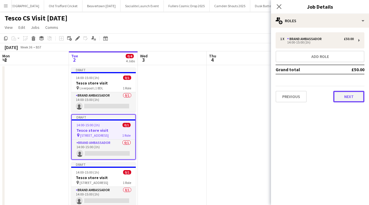
click at [349, 98] on button "Next" at bounding box center [348, 97] width 31 height 12
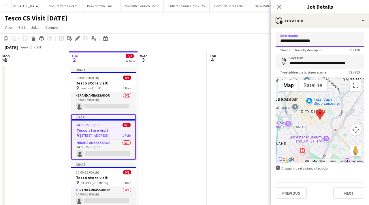
drag, startPoint x: 319, startPoint y: 43, endPoint x: 278, endPoint y: 42, distance: 41.0
click at [278, 42] on input "**********" at bounding box center [320, 39] width 89 height 14
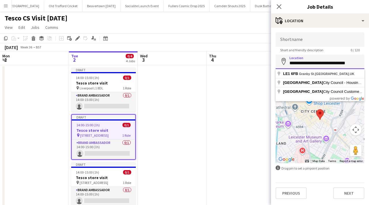
drag, startPoint x: 355, startPoint y: 60, endPoint x: 275, endPoint y: 60, distance: 79.6
click at [275, 60] on form "**********" at bounding box center [320, 115] width 98 height 167
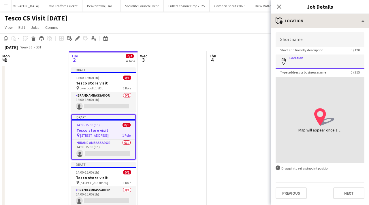
paste input "**********"
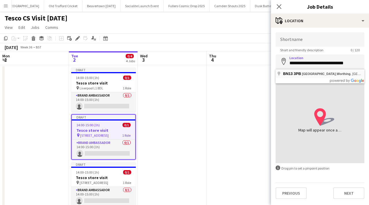
type input "**********"
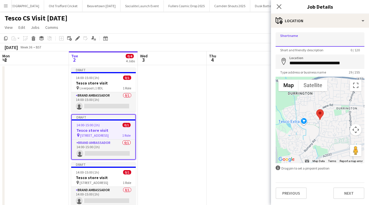
click at [308, 39] on input "Shortname" at bounding box center [320, 39] width 89 height 14
paste input "**********"
click at [321, 41] on input "**********" at bounding box center [320, 39] width 89 height 14
drag, startPoint x: 302, startPoint y: 42, endPoint x: 279, endPoint y: 43, distance: 22.8
click at [279, 43] on input "**********" at bounding box center [320, 39] width 89 height 14
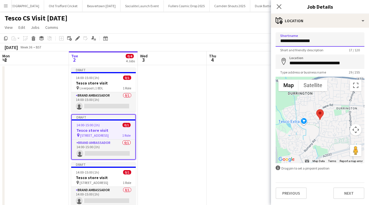
type input "**********"
click at [278, 2] on div "Close pop-in" at bounding box center [279, 6] width 16 height 13
click at [278, 7] on icon at bounding box center [278, 6] width 5 height 5
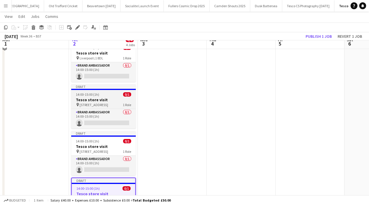
scroll to position [37, 0]
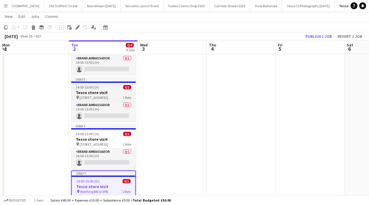
click at [102, 89] on app-job-card "Draft 14:00-15:00 (1h) 0/1 Tesco store visit pin Leicester LE1 6FB 1 Role Brand…" at bounding box center [103, 99] width 65 height 44
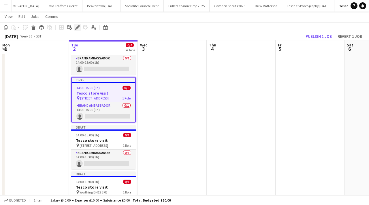
click at [78, 28] on icon "Edit" at bounding box center [77, 27] width 5 height 5
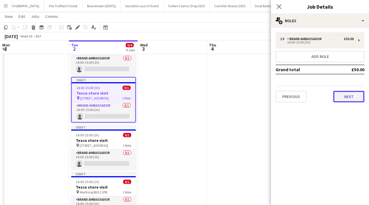
click at [352, 100] on button "Next" at bounding box center [348, 97] width 31 height 12
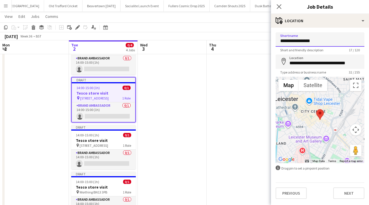
drag, startPoint x: 315, startPoint y: 44, endPoint x: 269, endPoint y: 44, distance: 46.1
click at [269, 44] on body "Menu Boards Boards Boards All jobs Status Workforce Workforce My Workforce Recr…" at bounding box center [184, 100] width 369 height 274
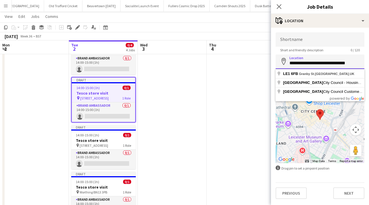
drag, startPoint x: 354, startPoint y: 66, endPoint x: 277, endPoint y: 66, distance: 76.7
click at [277, 66] on input "**********" at bounding box center [320, 61] width 89 height 14
type input "**********"
drag, startPoint x: 350, startPoint y: 62, endPoint x: 283, endPoint y: 64, distance: 66.9
click at [283, 64] on div "**********" at bounding box center [320, 61] width 89 height 14
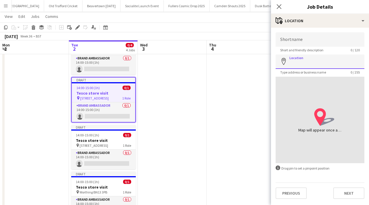
paste input "**********"
type input "**********"
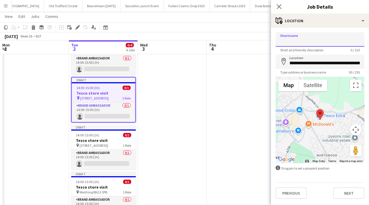
click at [309, 41] on input "Shortname" at bounding box center [320, 39] width 89 height 14
paste input "**********"
click at [341, 42] on input "**********" at bounding box center [320, 39] width 89 height 14
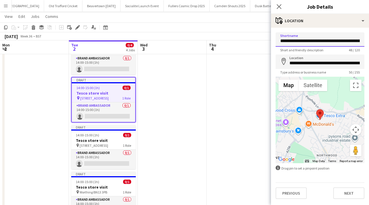
drag, startPoint x: 319, startPoint y: 41, endPoint x: 273, endPoint y: 42, distance: 45.3
click at [273, 42] on form "**********" at bounding box center [320, 115] width 98 height 167
drag, startPoint x: 320, startPoint y: 43, endPoint x: 313, endPoint y: 43, distance: 6.6
click at [313, 43] on input "**********" at bounding box center [320, 39] width 89 height 14
type input "**********"
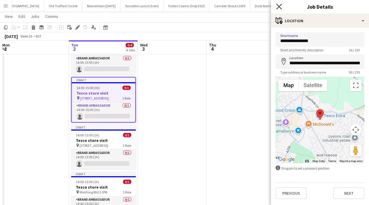
click at [281, 5] on icon "Close pop-in" at bounding box center [278, 6] width 5 height 5
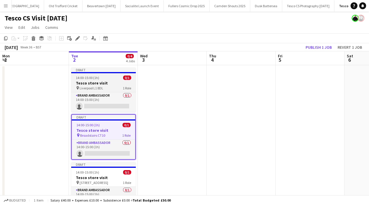
click at [106, 83] on h3 "Tesco store visit" at bounding box center [103, 82] width 65 height 5
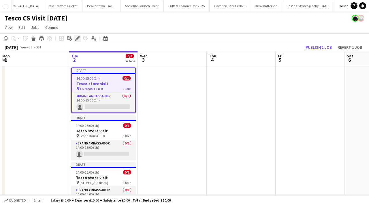
click at [78, 40] on icon "Edit" at bounding box center [77, 38] width 5 height 5
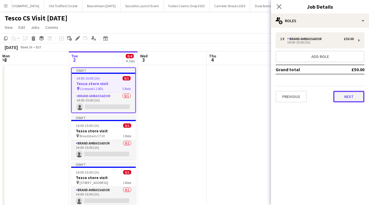
click at [342, 96] on button "Next" at bounding box center [348, 97] width 31 height 12
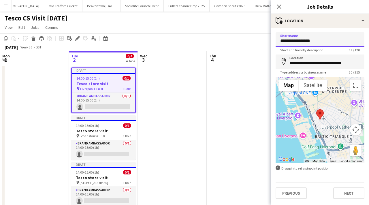
drag, startPoint x: 312, startPoint y: 43, endPoint x: 303, endPoint y: 43, distance: 8.7
click at [303, 43] on input "**********" at bounding box center [320, 39] width 89 height 14
drag, startPoint x: 313, startPoint y: 42, endPoint x: 306, endPoint y: 42, distance: 6.9
click at [306, 42] on input "**********" at bounding box center [320, 39] width 89 height 14
type input "**********"
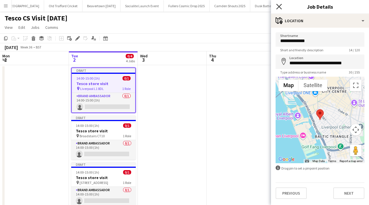
click at [280, 9] on icon "Close pop-in" at bounding box center [278, 6] width 5 height 5
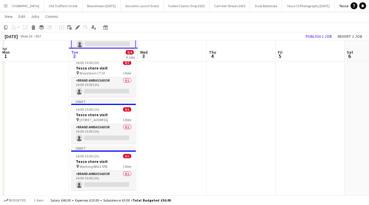
scroll to position [69, 0]
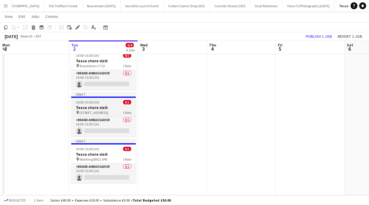
click at [110, 109] on h3 "Tesco store visit" at bounding box center [103, 107] width 65 height 5
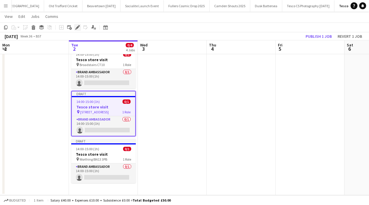
click at [78, 30] on div "Edit" at bounding box center [77, 27] width 7 height 7
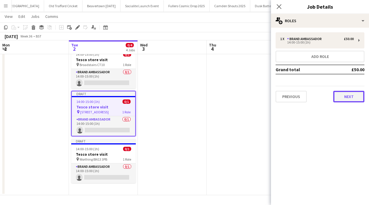
click at [355, 99] on button "Next" at bounding box center [348, 97] width 31 height 12
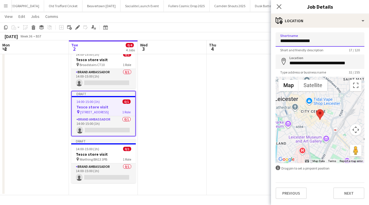
drag, startPoint x: 314, startPoint y: 42, endPoint x: 264, endPoint y: 41, distance: 50.5
click at [264, 41] on body "Menu Boards Boards Boards All jobs Status Workforce Workforce My Workforce Recr…" at bounding box center [184, 68] width 369 height 274
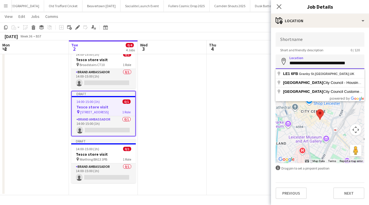
drag, startPoint x: 355, startPoint y: 63, endPoint x: 276, endPoint y: 65, distance: 79.3
click at [276, 65] on input "**********" at bounding box center [320, 61] width 89 height 14
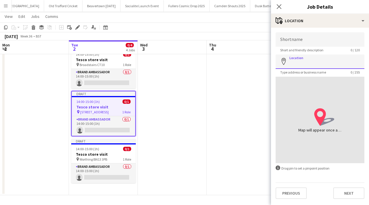
paste input "**********"
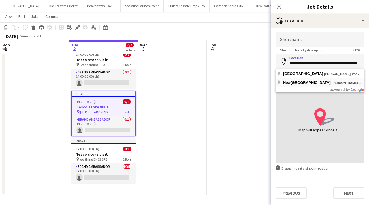
type input "**********"
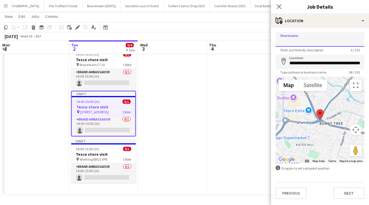
click at [310, 37] on input "Shortname" at bounding box center [320, 39] width 89 height 14
paste input "**********"
drag, startPoint x: 318, startPoint y: 41, endPoint x: 277, endPoint y: 40, distance: 40.7
click at [277, 40] on input "**********" at bounding box center [320, 39] width 89 height 14
click at [295, 41] on input "**********" at bounding box center [320, 39] width 89 height 14
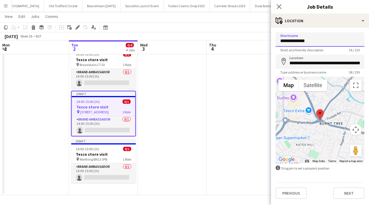
drag, startPoint x: 311, startPoint y: 40, endPoint x: 303, endPoint y: 40, distance: 8.1
click at [303, 40] on input "**********" at bounding box center [320, 39] width 89 height 14
type input "**********"
click at [280, 6] on icon "Close pop-in" at bounding box center [278, 6] width 5 height 5
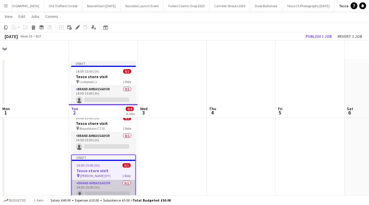
scroll to position [0, 0]
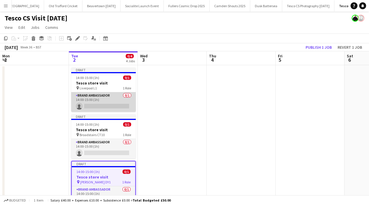
click at [114, 108] on app-card-role "Brand Ambassador 0/1 14:00-15:00 (1h) single-neutral-actions" at bounding box center [103, 102] width 65 height 20
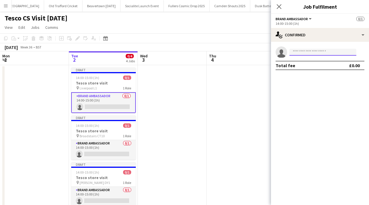
click at [312, 52] on input at bounding box center [322, 52] width 67 height 7
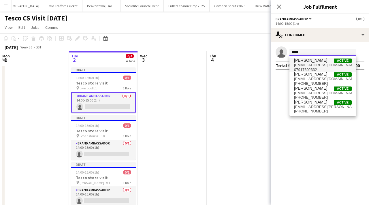
type input "*****"
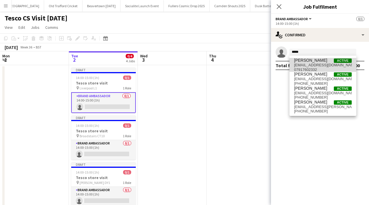
click at [322, 66] on span "[EMAIL_ADDRESS][DOMAIN_NAME]" at bounding box center [323, 65] width 58 height 5
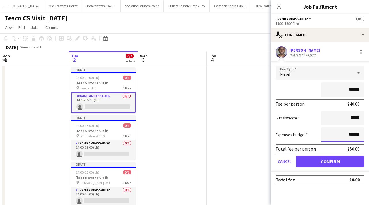
click at [351, 137] on input "******" at bounding box center [342, 134] width 43 height 14
type input "**"
type input "******"
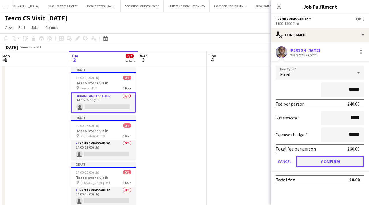
click at [340, 167] on button "Confirm" at bounding box center [330, 162] width 68 height 12
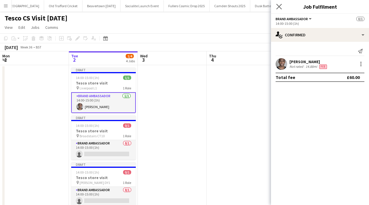
click at [282, 10] on app-icon "Close pop-in" at bounding box center [279, 7] width 8 height 8
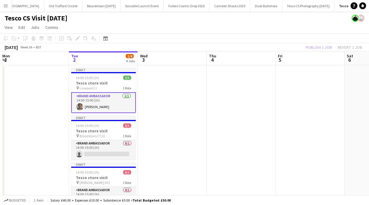
click at [173, 96] on app-date-cell at bounding box center [172, 165] width 69 height 200
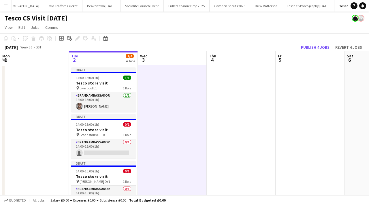
click at [303, 52] on app-board-header-date "Fri 5" at bounding box center [310, 58] width 69 height 14
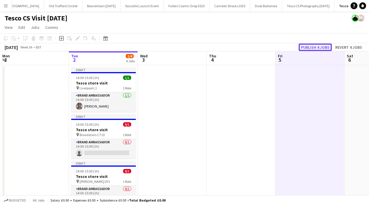
click at [310, 47] on button "Publish 4 jobs" at bounding box center [315, 47] width 33 height 7
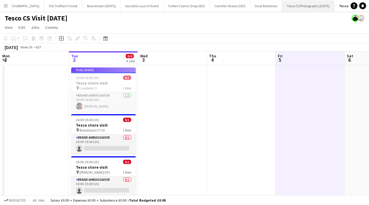
click at [282, 2] on button "Tesco CS Photography [DATE] Close" at bounding box center [308, 5] width 52 height 11
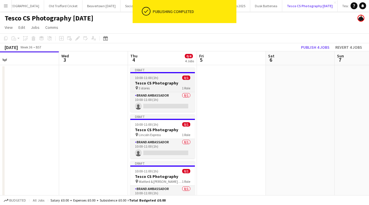
scroll to position [0, 216]
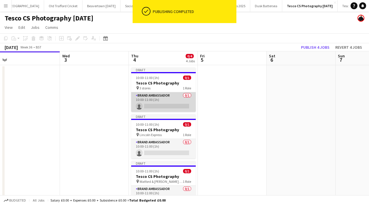
click at [166, 107] on app-card-role "Brand Ambassador 0/1 10:00-11:00 (1h) single-neutral-actions" at bounding box center [163, 102] width 65 height 20
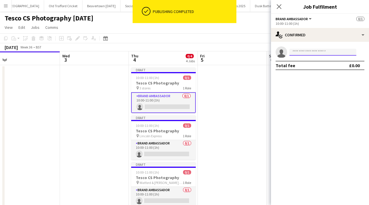
click at [308, 54] on input at bounding box center [322, 52] width 67 height 7
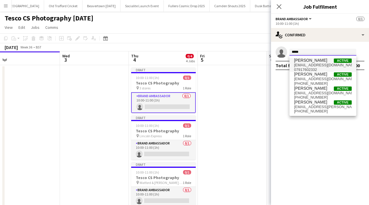
type input "*****"
click at [312, 62] on span "[PERSON_NAME]" at bounding box center [310, 60] width 33 height 5
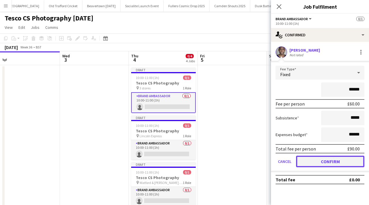
click at [326, 159] on button "Confirm" at bounding box center [330, 162] width 68 height 12
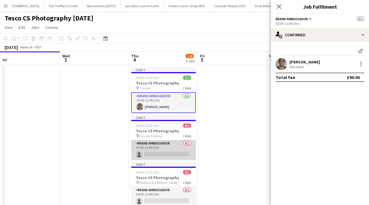
click at [159, 153] on app-card-role "Brand Ambassador 0/1 10:00-11:00 (1h) single-neutral-actions" at bounding box center [163, 150] width 65 height 20
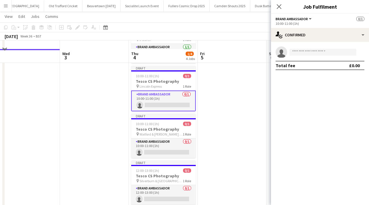
scroll to position [58, 0]
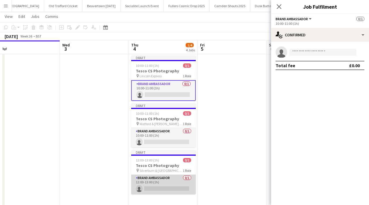
click at [164, 189] on app-card-role "Brand Ambassador 0/1 12:00-13:00 (1h) single-neutral-actions" at bounding box center [163, 185] width 65 height 20
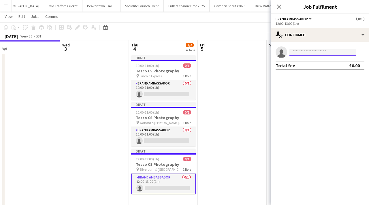
click at [292, 52] on input at bounding box center [322, 52] width 67 height 7
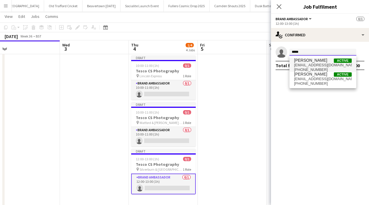
type input "*****"
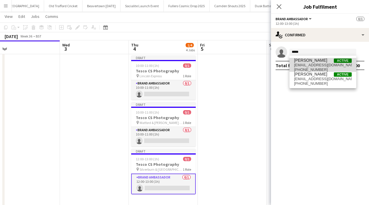
click at [308, 66] on span "[EMAIL_ADDRESS][DOMAIN_NAME]" at bounding box center [323, 65] width 58 height 5
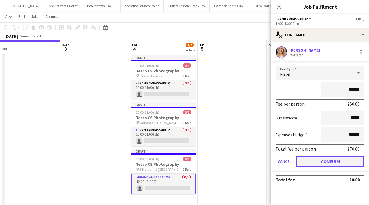
click at [317, 165] on button "Confirm" at bounding box center [330, 162] width 68 height 12
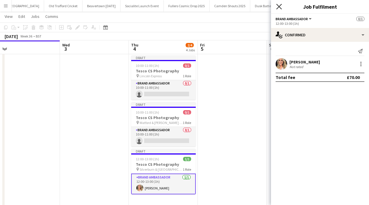
click at [279, 8] on icon "Close pop-in" at bounding box center [278, 6] width 5 height 5
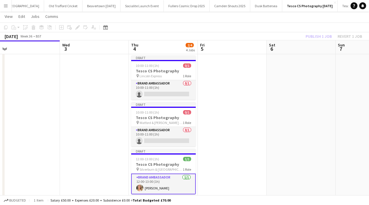
click at [222, 80] on app-date-cell at bounding box center [232, 116] width 69 height 221
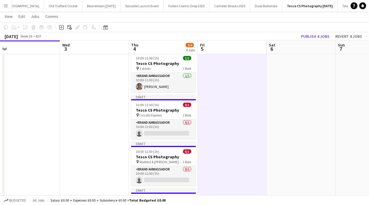
scroll to position [0, 0]
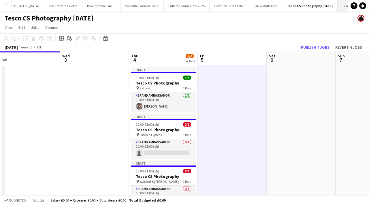
click at [338, 5] on button "Tesco CS Visit [DATE] Close" at bounding box center [357, 5] width 39 height 11
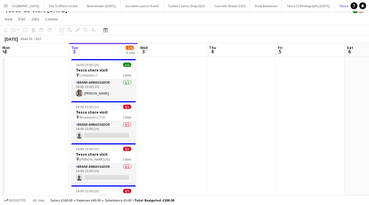
scroll to position [12, 0]
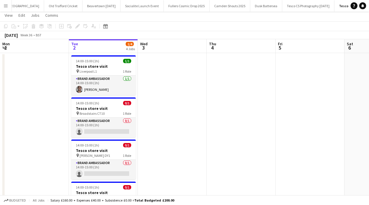
click at [5, 5] on app-icon "Menu" at bounding box center [5, 5] width 5 height 5
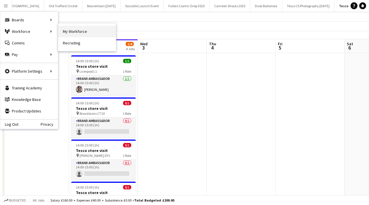
click at [62, 28] on link "My Workforce" at bounding box center [87, 32] width 58 height 12
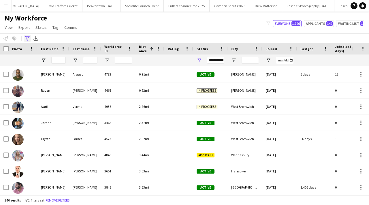
click at [27, 36] on icon at bounding box center [27, 38] width 4 height 5
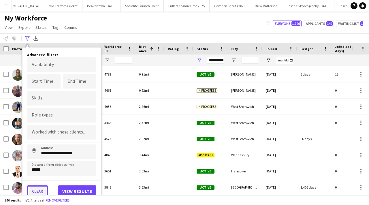
click at [41, 189] on button "Clear" at bounding box center [37, 191] width 21 height 12
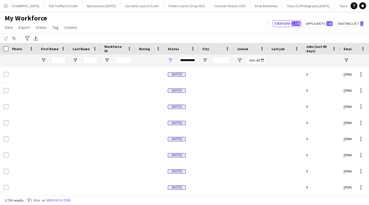
click at [59, 56] on div at bounding box center [58, 60] width 14 height 12
click at [59, 61] on input "First Name Filter Input" at bounding box center [58, 60] width 14 height 7
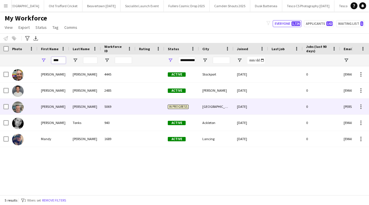
type input "****"
click at [82, 105] on div "[PERSON_NAME]" at bounding box center [85, 107] width 32 height 16
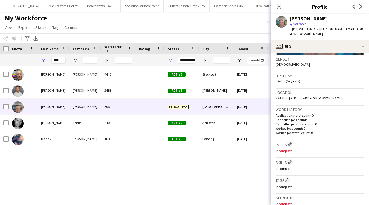
scroll to position [227, 0]
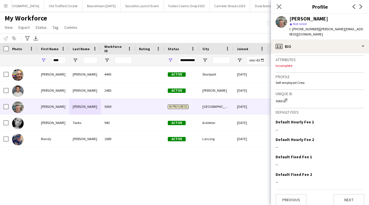
click at [277, 3] on div "Close pop-in" at bounding box center [279, 6] width 16 height 13
click at [282, 6] on icon "Close pop-in" at bounding box center [278, 6] width 5 height 5
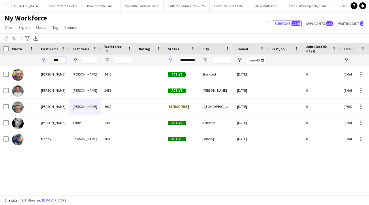
click at [62, 63] on input "****" at bounding box center [58, 60] width 14 height 7
drag, startPoint x: 62, startPoint y: 63, endPoint x: 54, endPoint y: 62, distance: 8.1
click at [54, 62] on input "****" at bounding box center [58, 60] width 14 height 7
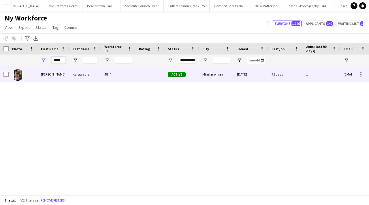
type input "*****"
click at [63, 79] on div "[PERSON_NAME]" at bounding box center [53, 74] width 32 height 16
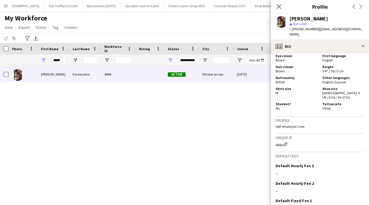
scroll to position [417, 0]
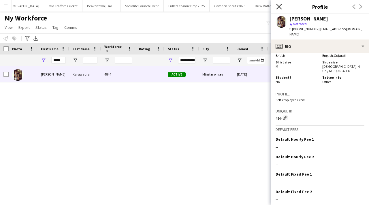
click at [279, 7] on icon at bounding box center [278, 6] width 5 height 5
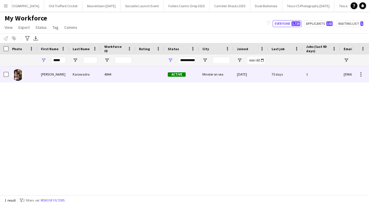
click at [83, 75] on div "Karawadra" at bounding box center [85, 74] width 32 height 16
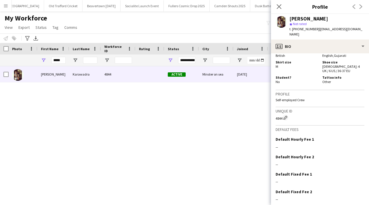
click at [295, 201] on app-crew-profile-bio "Open photos pop-in Gender [DEMOGRAPHIC_DATA] Birthday [DEMOGRAPHIC_DATA] (33 ye…" at bounding box center [320, 129] width 98 height 152
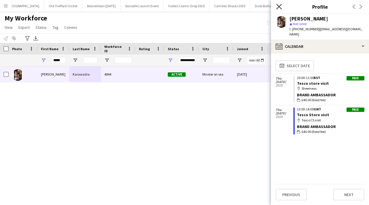
click at [277, 6] on icon "Close pop-in" at bounding box center [278, 6] width 5 height 5
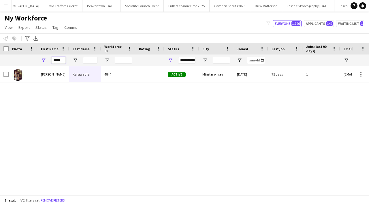
drag, startPoint x: 64, startPoint y: 62, endPoint x: 52, endPoint y: 62, distance: 12.1
click at [52, 62] on input "*****" at bounding box center [58, 60] width 14 height 7
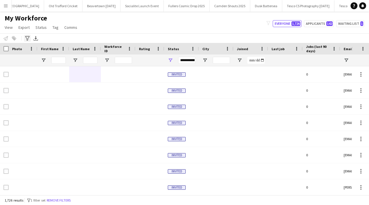
click at [28, 36] on div "Advanced filters" at bounding box center [27, 38] width 7 height 7
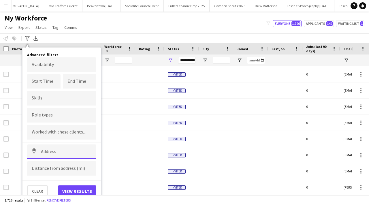
click at [52, 155] on input at bounding box center [61, 151] width 69 height 14
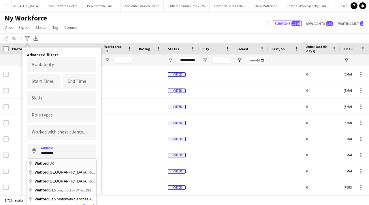
type input "**********"
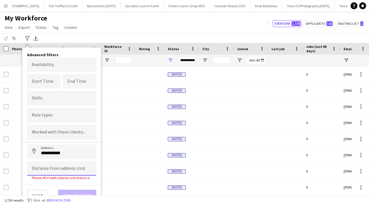
click at [66, 166] on input at bounding box center [61, 168] width 69 height 14
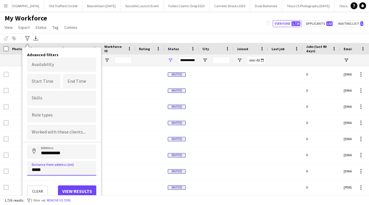
type input "*****"
click at [79, 189] on button "View results" at bounding box center [77, 191] width 38 height 12
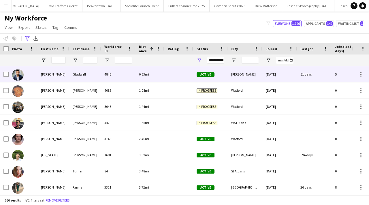
click at [82, 79] on div "Gladwell" at bounding box center [85, 74] width 32 height 16
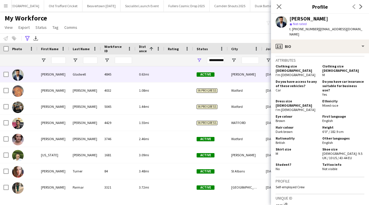
scroll to position [435, 0]
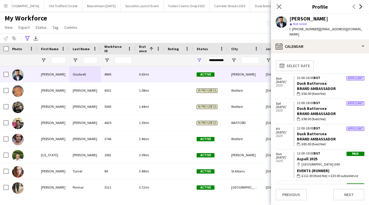
click at [361, 5] on icon at bounding box center [360, 6] width 3 height 5
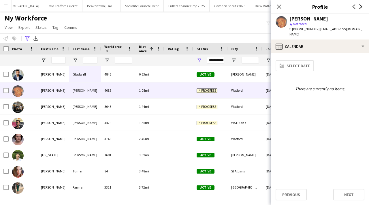
click at [361, 5] on icon at bounding box center [360, 6] width 3 height 5
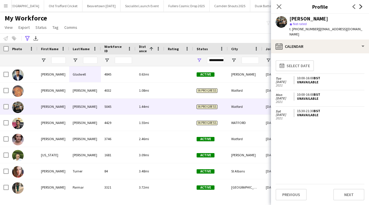
click at [361, 6] on icon at bounding box center [360, 6] width 3 height 5
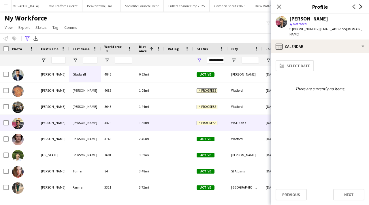
click at [361, 6] on icon at bounding box center [360, 6] width 3 height 5
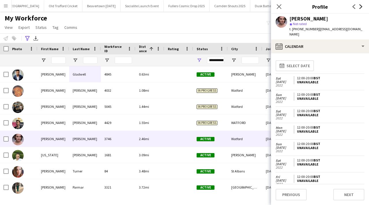
click at [361, 6] on icon at bounding box center [360, 6] width 3 height 5
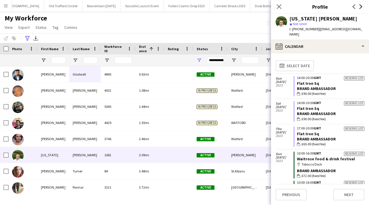
click at [361, 6] on icon at bounding box center [360, 6] width 3 height 5
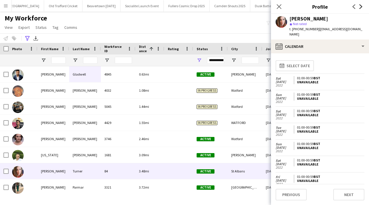
click at [361, 6] on icon at bounding box center [360, 6] width 3 height 5
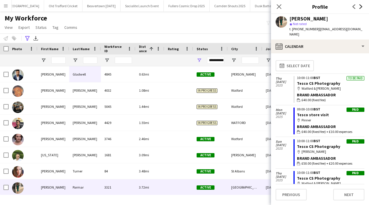
click at [361, 6] on icon at bounding box center [360, 6] width 3 height 5
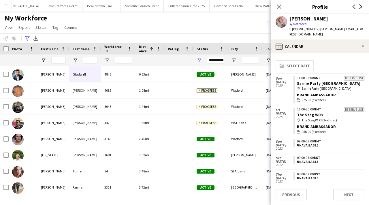
click at [361, 6] on icon at bounding box center [360, 6] width 3 height 5
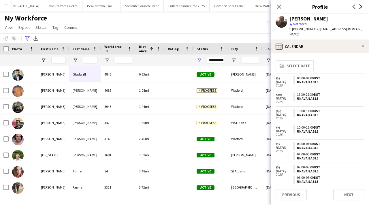
click at [361, 6] on icon at bounding box center [360, 6] width 3 height 5
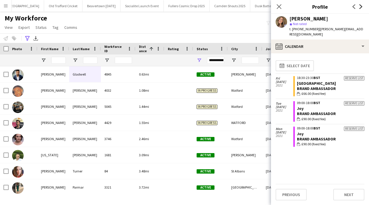
click at [361, 6] on icon at bounding box center [360, 6] width 3 height 5
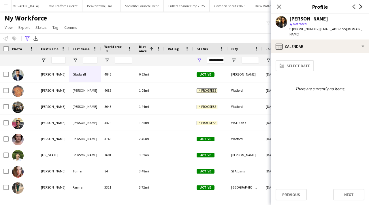
click at [361, 6] on icon at bounding box center [360, 6] width 3 height 5
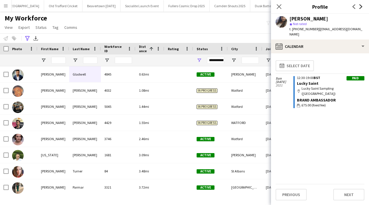
click at [361, 6] on icon at bounding box center [360, 6] width 3 height 5
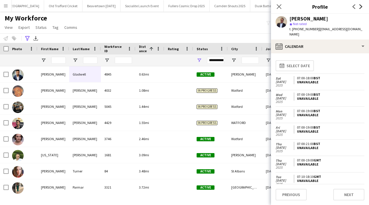
click at [361, 6] on icon at bounding box center [360, 6] width 3 height 5
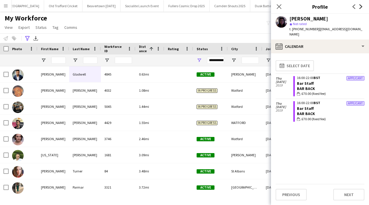
click at [361, 6] on icon at bounding box center [360, 6] width 3 height 5
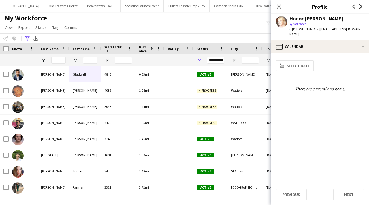
click at [361, 6] on icon at bounding box center [360, 6] width 3 height 5
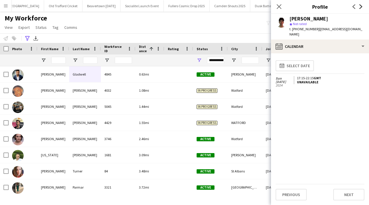
click at [361, 6] on icon at bounding box center [360, 6] width 3 height 5
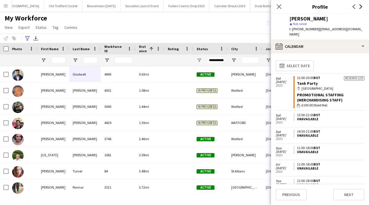
click at [361, 6] on icon at bounding box center [360, 6] width 3 height 5
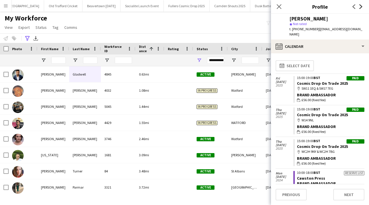
click at [361, 6] on icon at bounding box center [360, 6] width 3 height 5
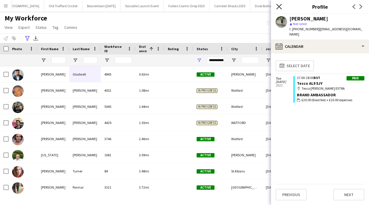
click at [281, 6] on icon "Close pop-in" at bounding box center [278, 6] width 5 height 5
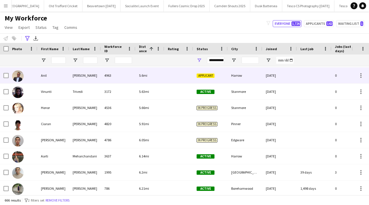
scroll to position [0, 0]
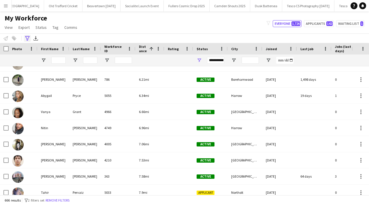
click at [29, 38] on icon "Advanced filters" at bounding box center [27, 38] width 5 height 5
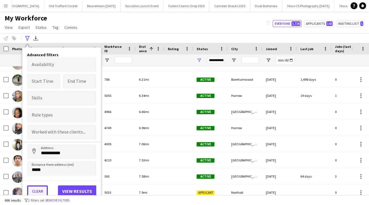
click at [39, 188] on button "Clear" at bounding box center [37, 191] width 21 height 12
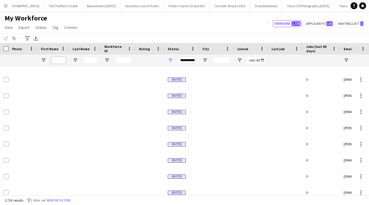
click at [57, 59] on input "First Name Filter Input" at bounding box center [58, 60] width 14 height 7
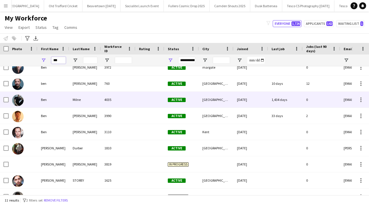
scroll to position [37, 0]
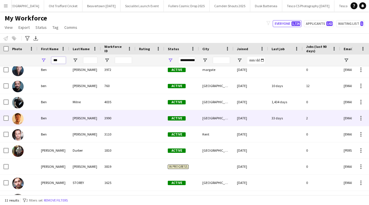
type input "***"
click at [63, 117] on div "Ben" at bounding box center [53, 118] width 32 height 16
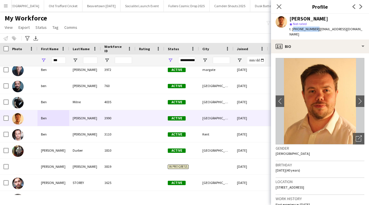
drag, startPoint x: 292, startPoint y: 29, endPoint x: 314, endPoint y: 29, distance: 22.2
click at [314, 29] on span "t. [PHONE_NUMBER]" at bounding box center [304, 29] width 30 height 4
copy span "[PHONE_NUMBER]"
click at [274, 9] on div "Close pop-in" at bounding box center [279, 6] width 16 height 13
click at [282, 5] on icon "Close pop-in" at bounding box center [278, 6] width 5 height 5
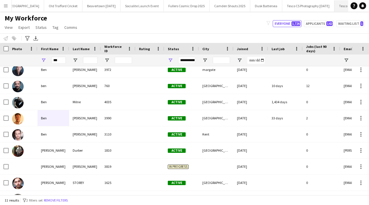
click at [334, 6] on button "Tesco CS Visit [DATE] Close" at bounding box center [353, 5] width 39 height 11
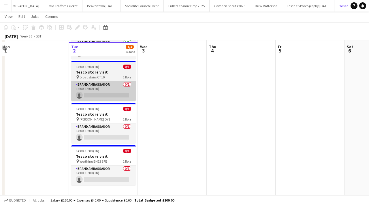
scroll to position [50, 0]
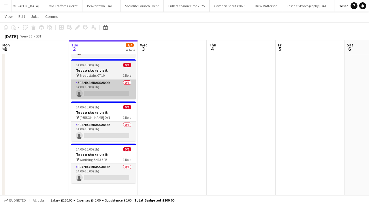
click at [112, 135] on app-card-role "Brand Ambassador 0/1 14:00-15:00 (1h) single-neutral-actions" at bounding box center [103, 132] width 65 height 20
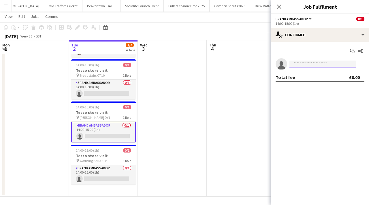
click at [303, 65] on input at bounding box center [322, 64] width 67 height 7
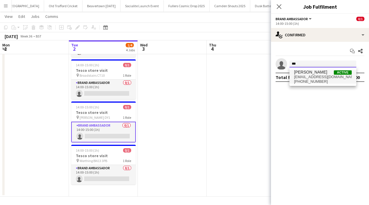
type input "***"
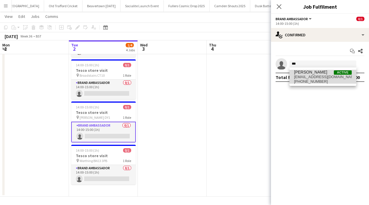
click at [307, 73] on span "[PERSON_NAME]" at bounding box center [310, 72] width 33 height 5
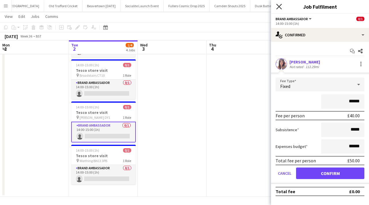
click at [281, 8] on icon "Close pop-in" at bounding box center [278, 6] width 5 height 5
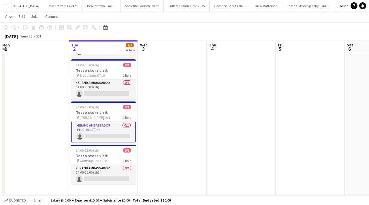
click at [104, 138] on app-card-role "Brand Ambassador 0/1 14:00-15:00 (1h) single-neutral-actions" at bounding box center [103, 132] width 65 height 21
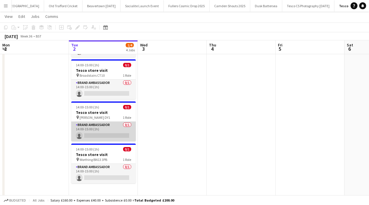
click at [116, 136] on app-card-role "Brand Ambassador 0/1 14:00-15:00 (1h) single-neutral-actions" at bounding box center [103, 132] width 65 height 20
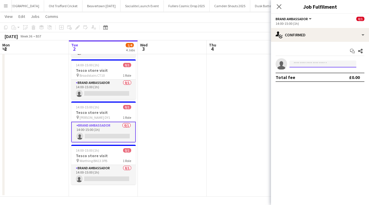
click at [295, 66] on input at bounding box center [322, 64] width 67 height 7
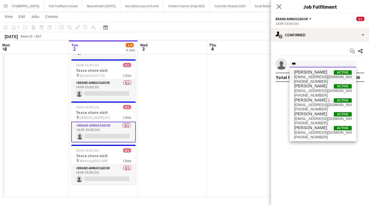
type input "***"
click at [304, 70] on span "[PERSON_NAME]" at bounding box center [310, 72] width 33 height 5
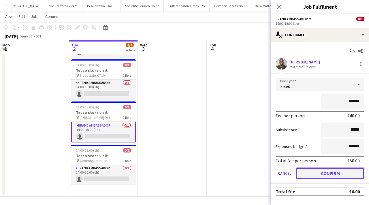
click at [320, 172] on button "Confirm" at bounding box center [330, 173] width 68 height 12
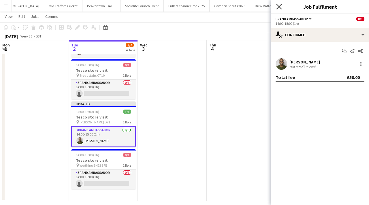
click at [279, 7] on icon at bounding box center [278, 6] width 5 height 5
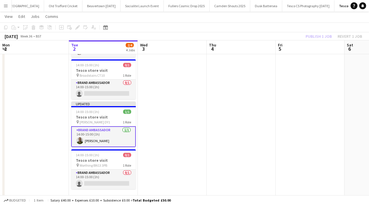
click at [156, 131] on app-date-cell at bounding box center [172, 108] width 69 height 186
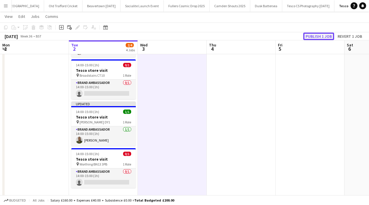
click at [308, 36] on button "Publish 1 job" at bounding box center [318, 36] width 31 height 7
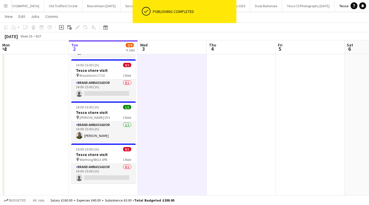
click at [164, 7] on button "Fullers Cosmic Drop 2025 Close" at bounding box center [187, 5] width 46 height 11
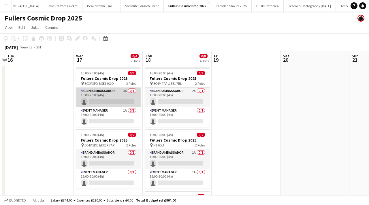
click at [133, 90] on app-card-role "Brand Ambassador 4A 0/1 16:00-20:00 (4h) single-neutral-actions" at bounding box center [108, 98] width 65 height 20
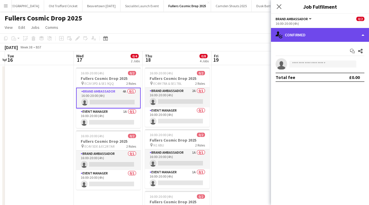
click at [357, 35] on div "single-neutral-actions-check-2 Confirmed" at bounding box center [320, 35] width 98 height 14
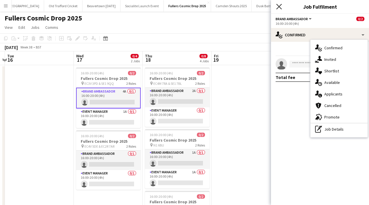
click at [280, 5] on icon "Close pop-in" at bounding box center [278, 6] width 5 height 5
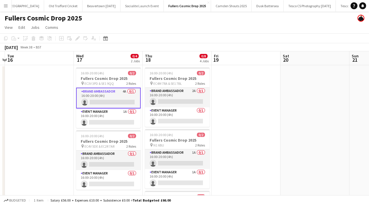
click at [134, 91] on app-card-role "Brand Ambassador 4A 0/1 16:00-20:00 (4h) single-neutral-actions" at bounding box center [108, 98] width 65 height 21
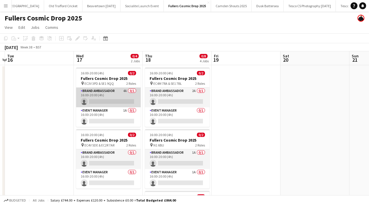
click at [131, 90] on app-card-role "Brand Ambassador 4A 0/1 16:00-20:00 (4h) single-neutral-actions" at bounding box center [108, 98] width 65 height 20
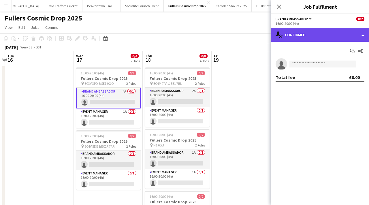
click at [327, 35] on div "single-neutral-actions-check-2 Confirmed" at bounding box center [320, 35] width 98 height 14
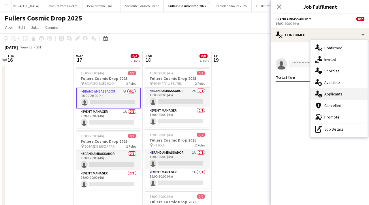
click at [325, 94] on span "Applicants" at bounding box center [333, 93] width 18 height 5
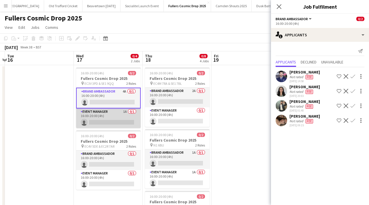
click at [131, 112] on app-card-role "Event Manager 1A 0/1 16:00-20:00 (4h) single-neutral-actions" at bounding box center [108, 118] width 65 height 20
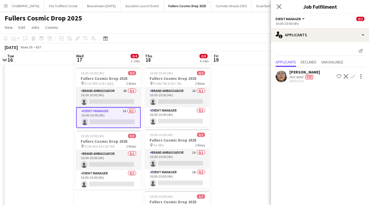
click at [353, 75] on app-icon "Confirm" at bounding box center [353, 76] width 5 height 5
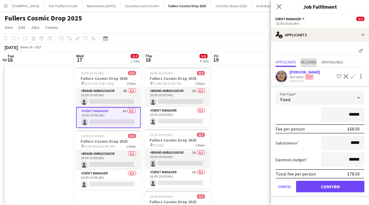
click at [307, 61] on span "Declined" at bounding box center [309, 62] width 16 height 4
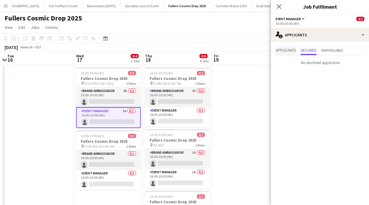
click at [291, 49] on span "Applicants" at bounding box center [286, 50] width 20 height 4
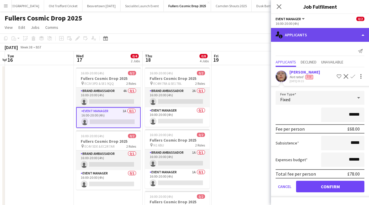
click at [349, 35] on div "single-neutral-actions-information Applicants" at bounding box center [320, 35] width 98 height 14
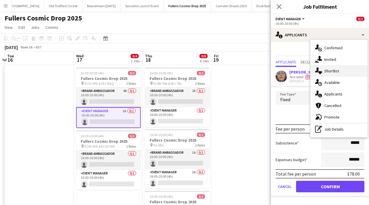
click at [331, 71] on span "Shortlist" at bounding box center [331, 70] width 15 height 5
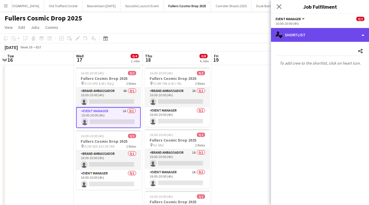
click at [329, 38] on div "single-neutral-actions-heart Shortlist" at bounding box center [320, 35] width 98 height 14
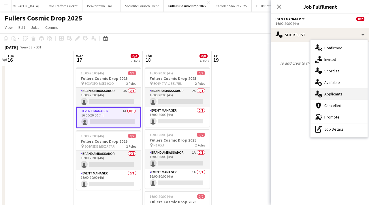
click at [331, 91] on div "single-neutral-actions-information Applicants" at bounding box center [338, 94] width 57 height 12
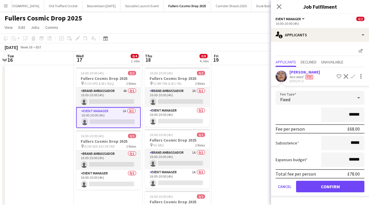
click at [352, 78] on app-icon "Confirm" at bounding box center [353, 76] width 5 height 5
click at [345, 185] on button "Confirm" at bounding box center [330, 187] width 68 height 12
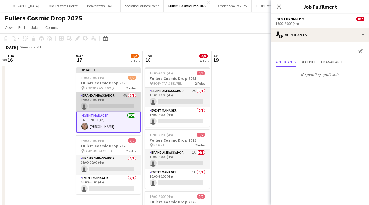
click at [106, 106] on app-card-role "Brand Ambassador 4A 0/1 16:00-20:00 (4h) single-neutral-actions" at bounding box center [108, 102] width 65 height 20
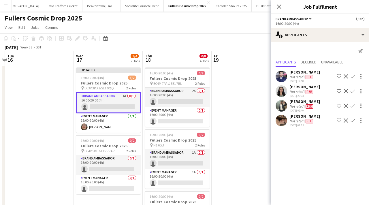
click at [353, 118] on app-icon "Confirm" at bounding box center [353, 120] width 5 height 5
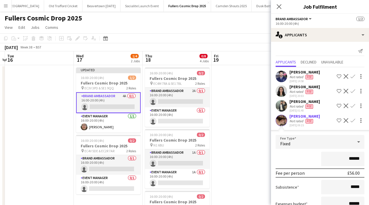
scroll to position [41, 0]
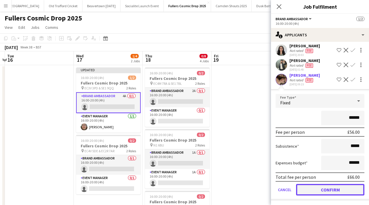
click at [333, 192] on button "Confirm" at bounding box center [330, 190] width 68 height 12
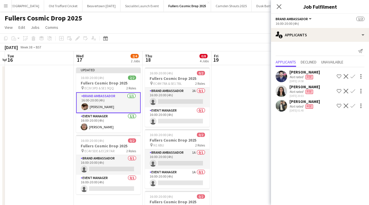
scroll to position [0, 0]
click at [279, 5] on icon "Close pop-in" at bounding box center [278, 6] width 5 height 5
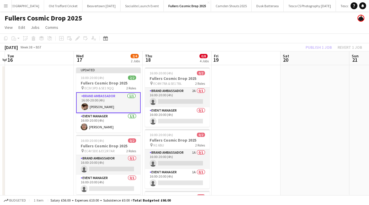
click at [225, 96] on app-date-cell at bounding box center [246, 205] width 69 height 281
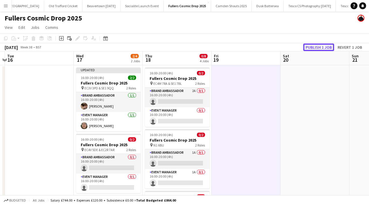
click at [310, 46] on button "Publish 1 job" at bounding box center [318, 47] width 31 height 7
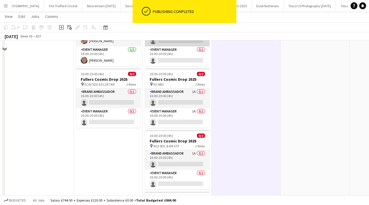
scroll to position [69, 0]
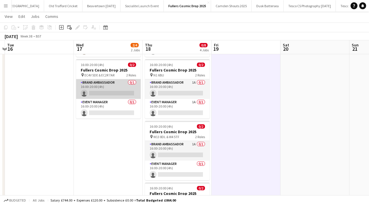
click at [133, 81] on app-card-role "Brand Ambassador 0/1 16:00-20:00 (4h) single-neutral-actions" at bounding box center [108, 89] width 65 height 20
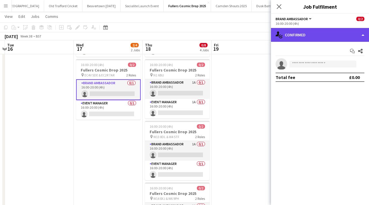
click at [325, 32] on div "single-neutral-actions-check-2 Confirmed" at bounding box center [320, 35] width 98 height 14
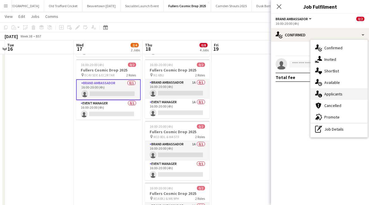
click at [331, 93] on span "Applicants" at bounding box center [333, 93] width 18 height 5
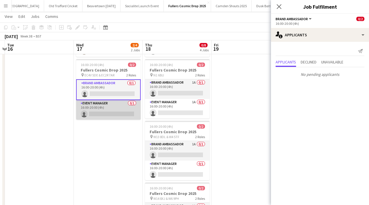
click at [132, 102] on app-card-role "Event Manager 0/1 16:00-20:00 (4h) single-neutral-actions" at bounding box center [108, 110] width 65 height 20
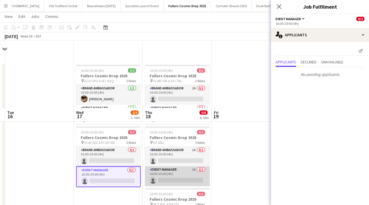
scroll to position [0, 0]
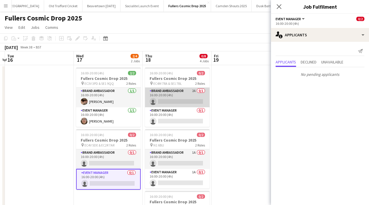
click at [202, 91] on app-card-role "Brand Ambassador 2A 0/1 16:00-20:00 (4h) single-neutral-actions" at bounding box center [177, 98] width 65 height 20
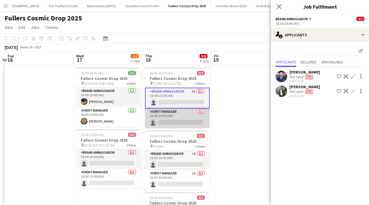
click at [202, 112] on app-card-role "Event Manager 0/1 16:00-20:00 (4h) single-neutral-actions" at bounding box center [177, 118] width 65 height 20
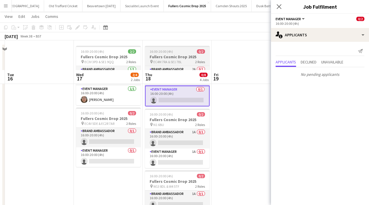
scroll to position [71, 0]
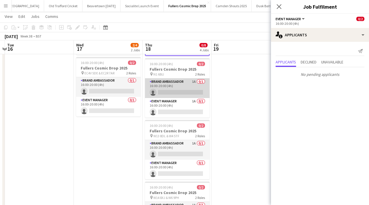
click at [201, 82] on app-card-role "Brand Ambassador 1A 0/1 16:00-20:00 (4h) single-neutral-actions" at bounding box center [177, 88] width 65 height 20
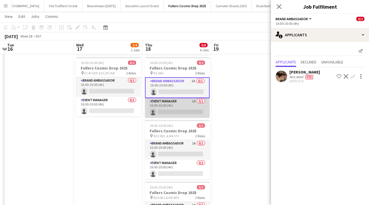
click at [202, 102] on app-card-role "Event Manager 1A 0/1 16:00-20:00 (4h) single-neutral-actions" at bounding box center [177, 108] width 65 height 20
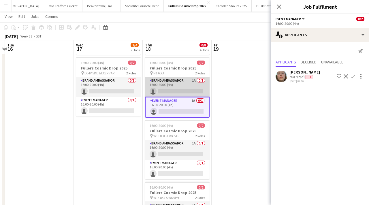
click at [202, 80] on app-card-role "Brand Ambassador 1A 0/1 16:00-20:00 (4h) single-neutral-actions" at bounding box center [177, 87] width 65 height 20
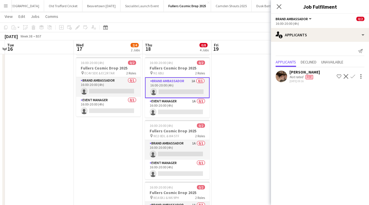
click at [353, 78] on app-icon "Confirm" at bounding box center [353, 76] width 5 height 5
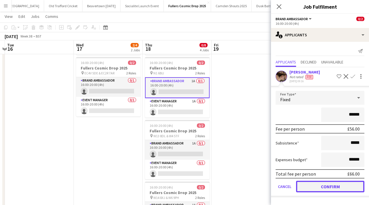
click at [341, 190] on button "Confirm" at bounding box center [330, 187] width 68 height 12
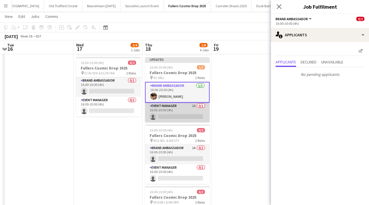
click at [200, 106] on app-card-role "Event Manager 1A 0/1 16:00-20:00 (4h) single-neutral-actions" at bounding box center [177, 113] width 65 height 20
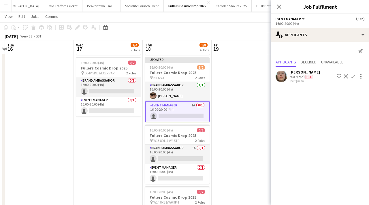
click at [352, 77] on app-icon "Confirm" at bounding box center [353, 76] width 5 height 5
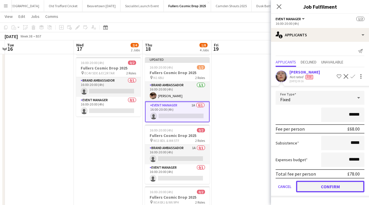
click at [334, 187] on button "Confirm" at bounding box center [330, 187] width 68 height 12
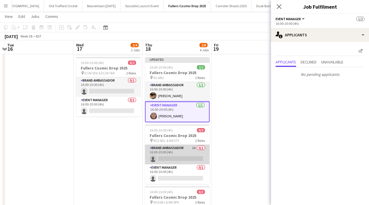
click at [203, 146] on app-card-role "Brand Ambassador 1A 0/1 16:00-20:00 (4h) single-neutral-actions" at bounding box center [177, 155] width 65 height 20
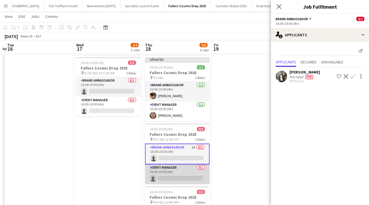
click at [201, 167] on app-card-role "Event Manager 0/1 16:00-20:00 (4h) single-neutral-actions" at bounding box center [177, 174] width 65 height 20
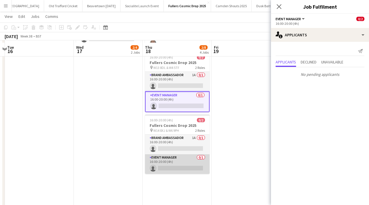
scroll to position [146, 0]
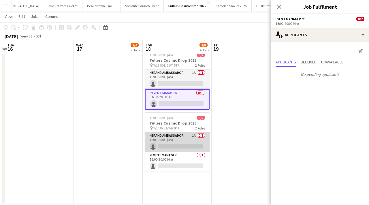
click at [200, 136] on app-card-role "Brand Ambassador 1A 0/1 16:00-20:00 (4h) single-neutral-actions" at bounding box center [177, 142] width 65 height 20
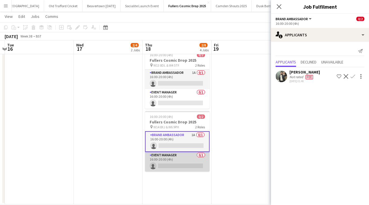
click at [201, 154] on app-card-role "Event Manager 0/1 16:00-20:00 (4h) single-neutral-actions" at bounding box center [177, 162] width 65 height 20
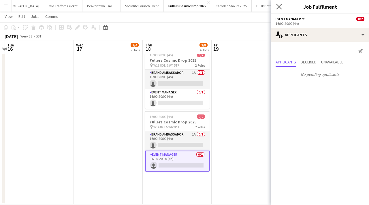
click at [278, 10] on app-icon "Close pop-in" at bounding box center [279, 7] width 8 height 8
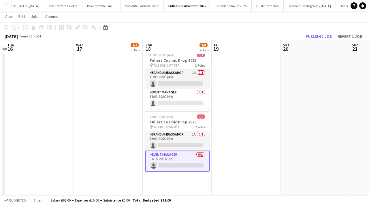
click at [244, 84] on app-date-cell at bounding box center [246, 61] width 69 height 285
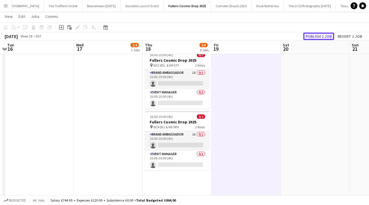
click at [321, 36] on button "Publish 1 job" at bounding box center [318, 36] width 31 height 7
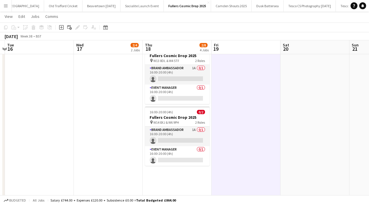
click at [10, 3] on button "Menu" at bounding box center [6, 6] width 12 height 12
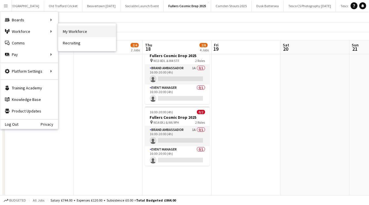
click at [75, 33] on link "My Workforce" at bounding box center [87, 32] width 58 height 12
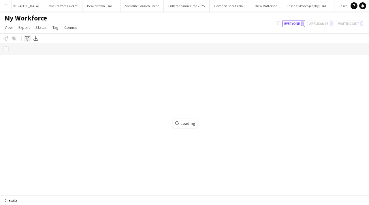
click at [27, 36] on icon at bounding box center [27, 38] width 4 height 5
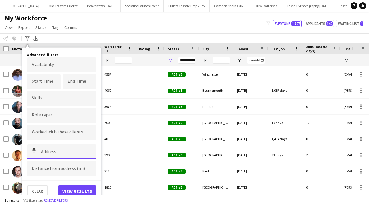
click at [50, 149] on input at bounding box center [61, 151] width 69 height 14
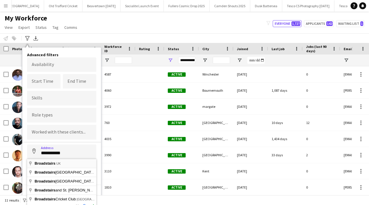
type input "**********"
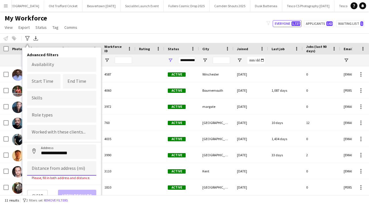
click at [60, 170] on input at bounding box center [61, 168] width 69 height 14
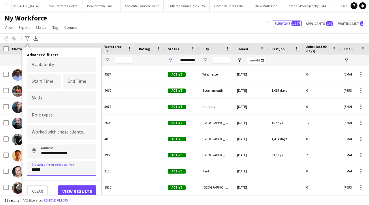
type input "*****"
click at [76, 189] on button "View results" at bounding box center [77, 191] width 38 height 12
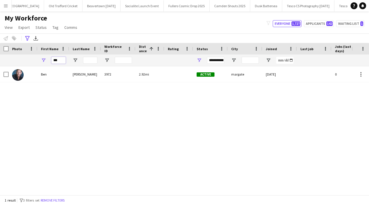
drag, startPoint x: 60, startPoint y: 60, endPoint x: 46, endPoint y: 57, distance: 14.9
click at [46, 57] on div "***" at bounding box center [53, 60] width 32 height 12
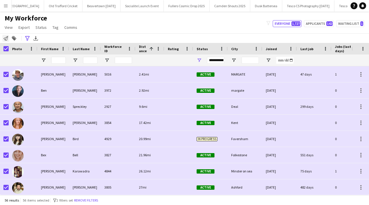
click at [6, 37] on icon at bounding box center [5, 38] width 5 height 5
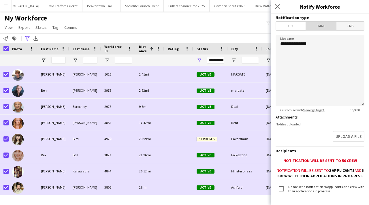
click at [318, 29] on span "Email" at bounding box center [321, 26] width 31 height 9
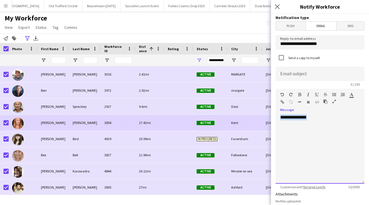
drag, startPoint x: 315, startPoint y: 117, endPoint x: 267, endPoint y: 116, distance: 48.7
click at [267, 116] on body "Menu Boards Boards Boards All jobs Status Workforce Workforce My Workforce Recr…" at bounding box center [184, 102] width 369 height 205
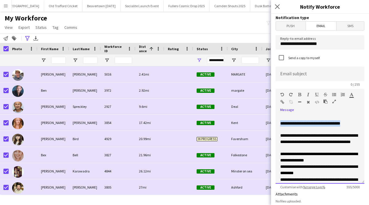
drag, startPoint x: 351, startPoint y: 124, endPoint x: 278, endPoint y: 125, distance: 72.6
click at [278, 125] on div "**********" at bounding box center [320, 148] width 89 height 69
copy span "**********"
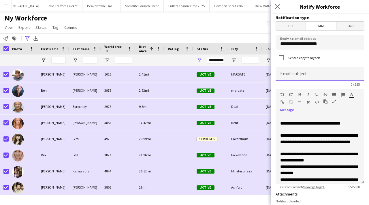
click at [297, 74] on input at bounding box center [320, 74] width 89 height 14
paste input "**********"
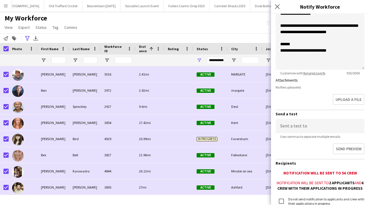
scroll to position [159, 0]
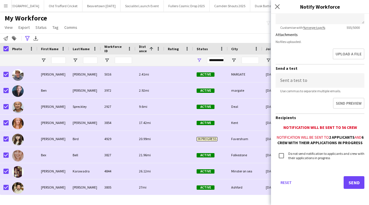
type input "**********"
click at [347, 184] on button "Send" at bounding box center [354, 182] width 21 height 13
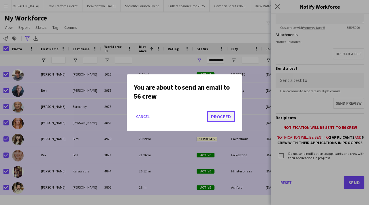
click at [223, 114] on button "Proceed" at bounding box center [221, 117] width 29 height 12
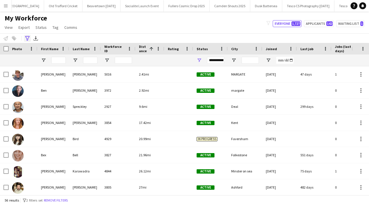
click at [27, 39] on icon at bounding box center [27, 38] width 4 height 5
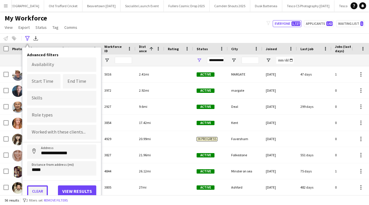
click at [39, 189] on button "Clear" at bounding box center [37, 191] width 21 height 12
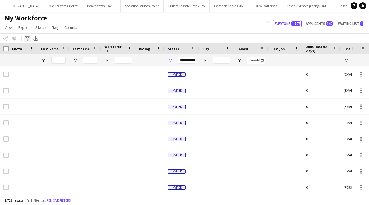
click at [24, 35] on div "Advanced filters" at bounding box center [27, 38] width 7 height 7
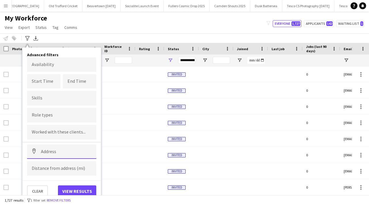
click at [65, 151] on input at bounding box center [61, 151] width 69 height 14
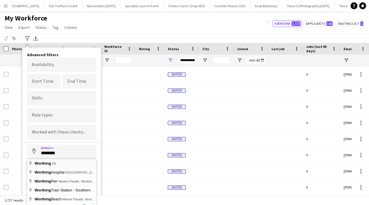
type input "**********"
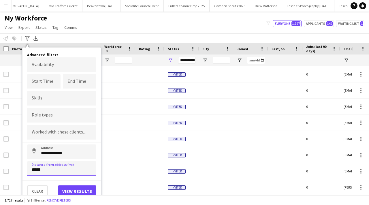
type input "*****"
click at [77, 189] on button "View results" at bounding box center [77, 191] width 38 height 12
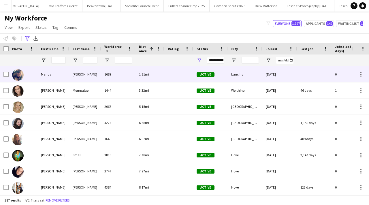
click at [70, 77] on div "[PERSON_NAME]" at bounding box center [85, 74] width 32 height 16
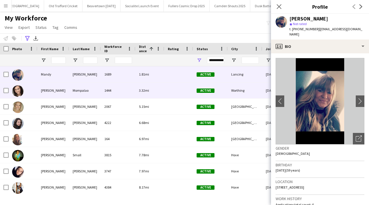
click at [190, 92] on div at bounding box center [178, 90] width 29 height 16
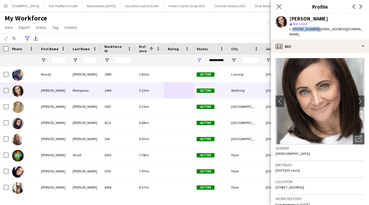
drag, startPoint x: 292, startPoint y: 29, endPoint x: 314, endPoint y: 29, distance: 21.6
click at [314, 29] on span "t. [PHONE_NUMBER]" at bounding box center [304, 29] width 30 height 4
copy span "[PHONE_NUMBER]"
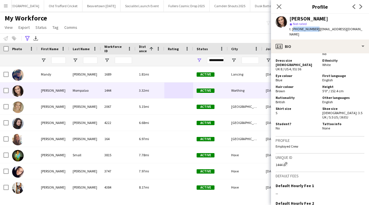
scroll to position [344, 0]
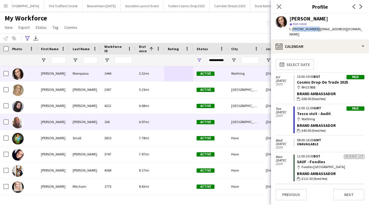
scroll to position [20, 0]
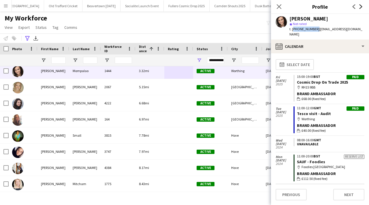
click at [361, 6] on icon at bounding box center [360, 6] width 3 height 5
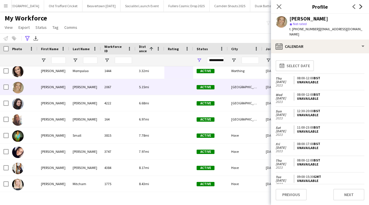
click at [361, 6] on icon at bounding box center [360, 6] width 3 height 5
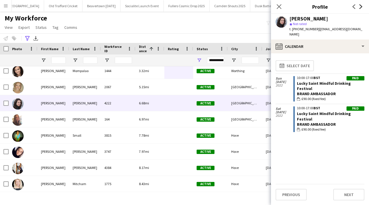
click at [361, 6] on icon at bounding box center [360, 6] width 3 height 5
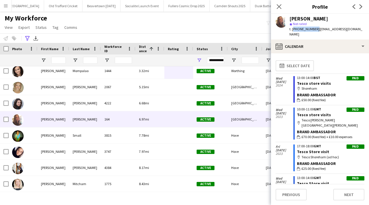
drag, startPoint x: 293, startPoint y: 29, endPoint x: 314, endPoint y: 30, distance: 21.4
click at [314, 30] on span "t. [PHONE_NUMBER]" at bounding box center [304, 29] width 30 height 4
copy span "[PHONE_NUMBER]"
click at [278, 9] on icon "Close pop-in" at bounding box center [278, 6] width 5 height 5
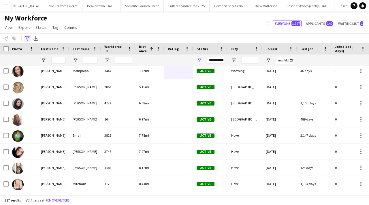
click at [28, 39] on icon at bounding box center [27, 38] width 4 height 5
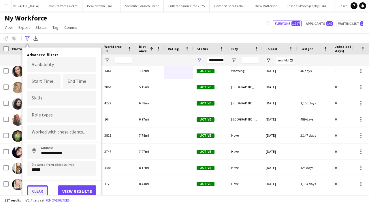
click at [37, 191] on button "Clear" at bounding box center [37, 191] width 21 height 12
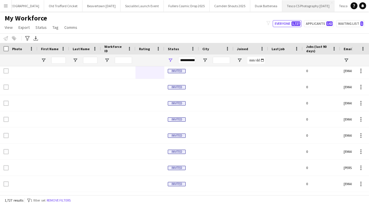
click at [282, 8] on button "Tesco CS Photography [DATE] Close" at bounding box center [308, 5] width 52 height 11
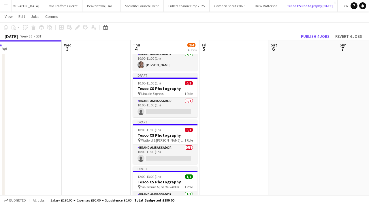
scroll to position [41, 0]
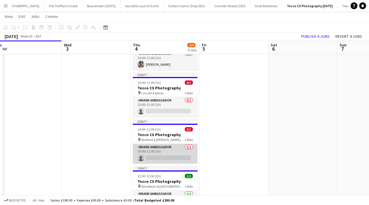
click at [160, 157] on app-card-role "Brand Ambassador 0/1 10:00-11:00 (1h) single-neutral-actions" at bounding box center [165, 154] width 65 height 20
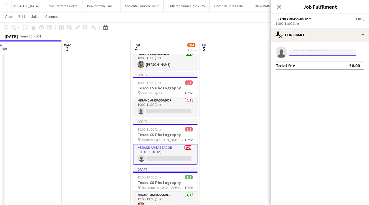
click at [318, 53] on input at bounding box center [322, 52] width 67 height 7
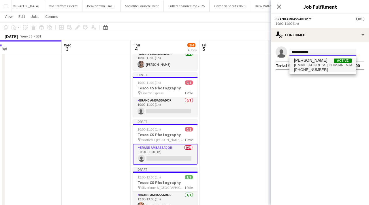
type input "**********"
click at [321, 63] on span "[EMAIL_ADDRESS][DOMAIN_NAME]" at bounding box center [323, 65] width 58 height 5
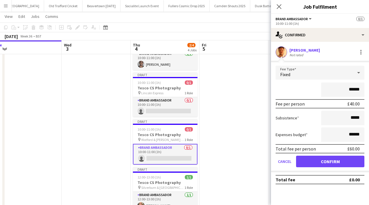
drag, startPoint x: 360, startPoint y: 89, endPoint x: 347, endPoint y: 91, distance: 13.4
click at [347, 91] on input "******" at bounding box center [342, 89] width 43 height 14
type input "*****"
click at [276, 7] on icon "Close pop-in" at bounding box center [278, 6] width 5 height 5
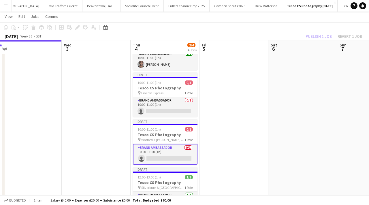
click at [165, 157] on app-card-role "Brand Ambassador 0/1 10:00-11:00 (1h) single-neutral-actions" at bounding box center [165, 154] width 65 height 21
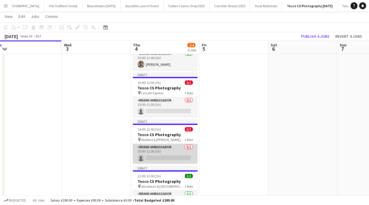
click at [159, 157] on app-card-role "Brand Ambassador 0/1 10:00-11:00 (1h) single-neutral-actions" at bounding box center [165, 154] width 65 height 20
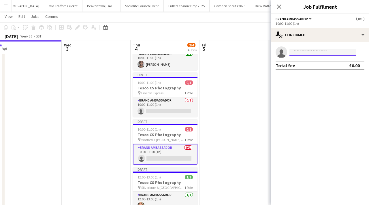
click at [301, 51] on input at bounding box center [322, 52] width 67 height 7
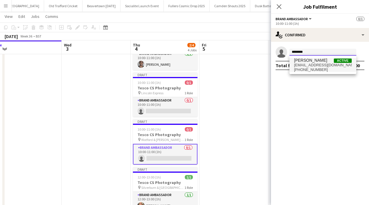
type input "********"
click at [318, 68] on span "[PHONE_NUMBER]" at bounding box center [323, 69] width 58 height 5
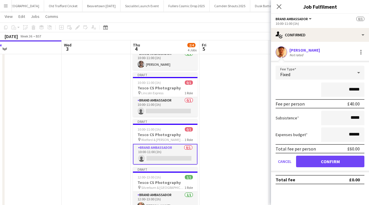
drag, startPoint x: 361, startPoint y: 89, endPoint x: 339, endPoint y: 89, distance: 22.2
click at [339, 89] on input "******" at bounding box center [342, 89] width 43 height 14
type input "******"
drag, startPoint x: 360, startPoint y: 134, endPoint x: 339, endPoint y: 134, distance: 20.8
click at [339, 134] on input "******" at bounding box center [342, 134] width 43 height 14
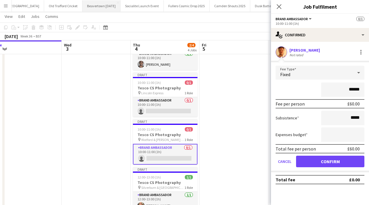
type input "*****"
click at [276, 6] on icon "Close pop-in" at bounding box center [278, 6] width 5 height 5
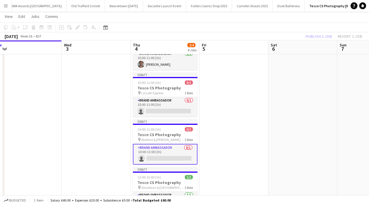
scroll to position [0, 1651]
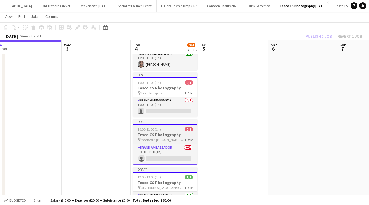
click at [157, 135] on h3 "Tesco CS Photography" at bounding box center [165, 134] width 65 height 5
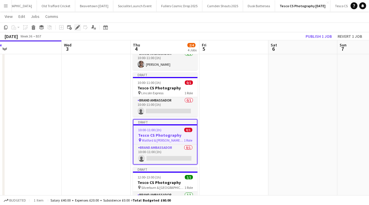
click at [76, 26] on icon "Edit" at bounding box center [77, 27] width 5 height 5
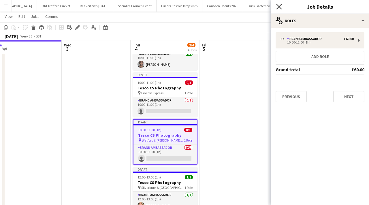
click at [280, 8] on icon at bounding box center [278, 6] width 5 height 5
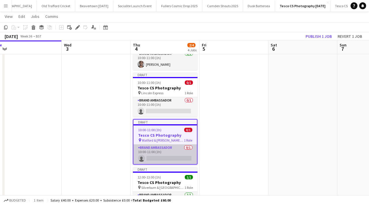
click at [171, 158] on app-card-role "Brand Ambassador 0/1 10:00-11:00 (1h) single-neutral-actions" at bounding box center [164, 154] width 63 height 20
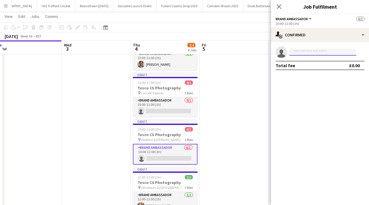
click at [300, 53] on input at bounding box center [322, 52] width 67 height 7
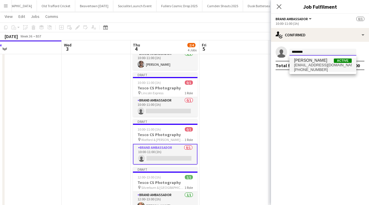
type input "********"
click at [309, 65] on span "[EMAIL_ADDRESS][DOMAIN_NAME]" at bounding box center [323, 65] width 58 height 5
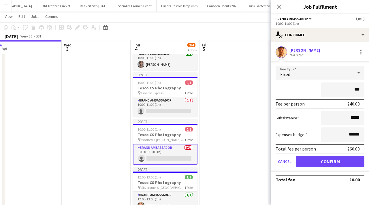
type input "**"
type input "******"
drag, startPoint x: 362, startPoint y: 134, endPoint x: 337, endPoint y: 134, distance: 25.1
click at [337, 134] on input "******" at bounding box center [342, 134] width 43 height 14
type input "***"
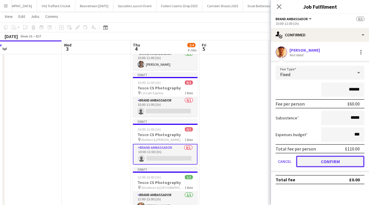
click at [336, 161] on button "Confirm" at bounding box center [330, 162] width 68 height 12
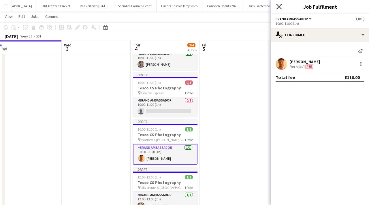
click at [279, 5] on icon "Close pop-in" at bounding box center [278, 6] width 5 height 5
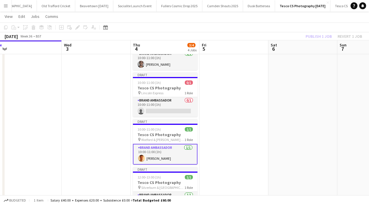
click at [211, 109] on app-date-cell at bounding box center [233, 133] width 69 height 221
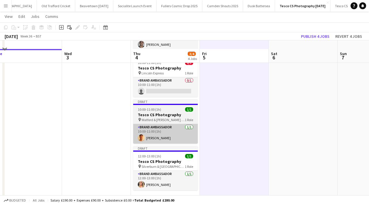
scroll to position [60, 0]
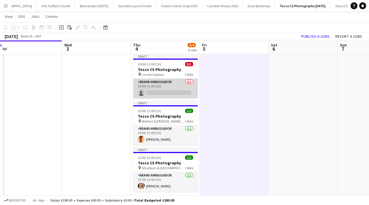
click at [162, 91] on app-card-role "Brand Ambassador 0/1 10:00-11:00 (1h) single-neutral-actions" at bounding box center [165, 89] width 65 height 20
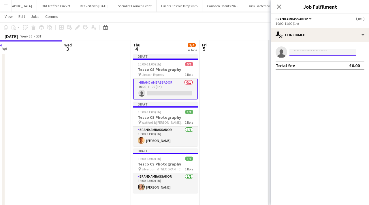
click at [300, 54] on input at bounding box center [322, 52] width 67 height 7
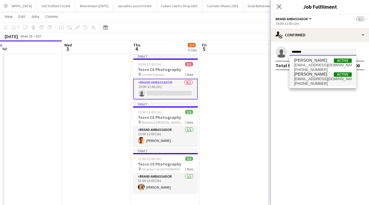
type input "*******"
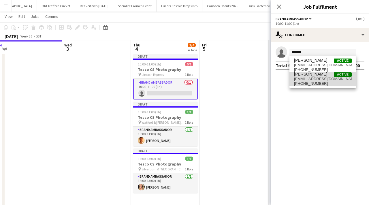
click at [313, 76] on span "[PERSON_NAME]" at bounding box center [310, 74] width 33 height 5
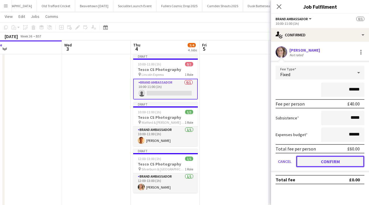
click at [314, 163] on button "Confirm" at bounding box center [330, 162] width 68 height 12
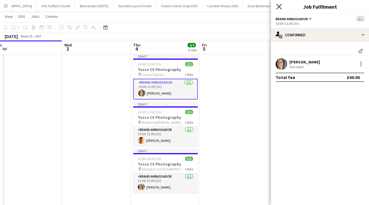
click at [277, 7] on icon "Close pop-in" at bounding box center [278, 6] width 5 height 5
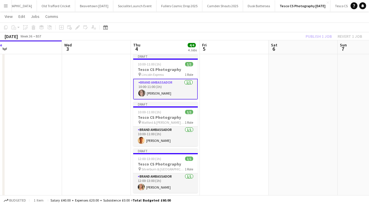
click at [213, 95] on app-date-cell at bounding box center [234, 115] width 69 height 221
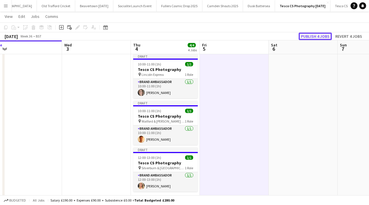
click at [304, 36] on button "Publish 4 jobs" at bounding box center [315, 36] width 33 height 7
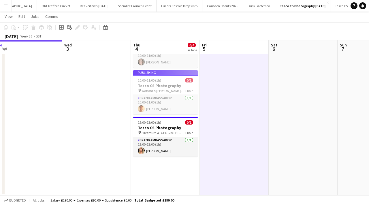
scroll to position [0, 0]
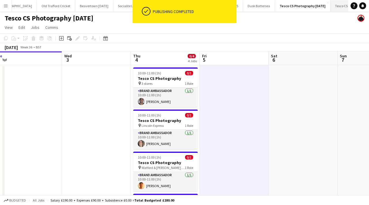
click at [330, 1] on button "Tesco CS Visit [DATE] Close" at bounding box center [349, 5] width 39 height 11
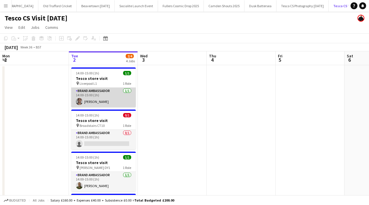
scroll to position [51, 0]
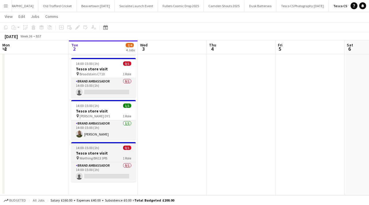
click at [103, 161] on app-job-card "14:00-15:00 (1h) 0/1 Tesco store visit pin Worthing BN13 3PB 1 Role Brand Ambas…" at bounding box center [103, 162] width 65 height 40
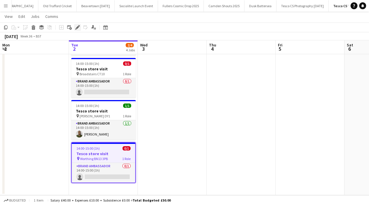
click at [75, 26] on div "Edit" at bounding box center [77, 27] width 7 height 7
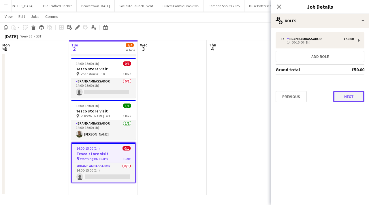
click at [333, 96] on button "Next" at bounding box center [348, 97] width 31 height 12
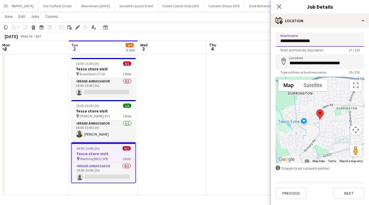
drag, startPoint x: 317, startPoint y: 40, endPoint x: 310, endPoint y: 40, distance: 6.3
click at [310, 40] on input "**********" at bounding box center [320, 39] width 89 height 14
type input "**********"
click at [279, 6] on icon "Close pop-in" at bounding box center [278, 6] width 5 height 5
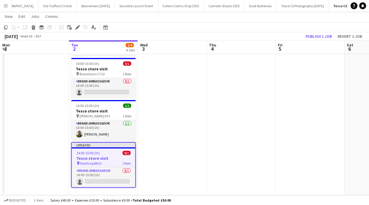
click at [187, 116] on app-date-cell at bounding box center [172, 105] width 69 height 182
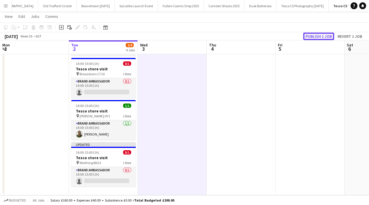
click at [317, 35] on button "Publish 1 job" at bounding box center [318, 36] width 31 height 7
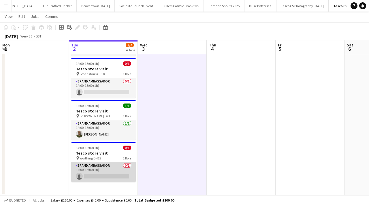
click at [110, 176] on app-card-role "Brand Ambassador 0/1 14:00-15:00 (1h) single-neutral-actions" at bounding box center [103, 172] width 65 height 20
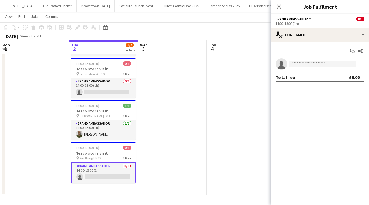
click at [296, 60] on app-invite-slot "single-neutral-actions" at bounding box center [320, 64] width 98 height 12
click at [297, 67] on input at bounding box center [322, 64] width 67 height 7
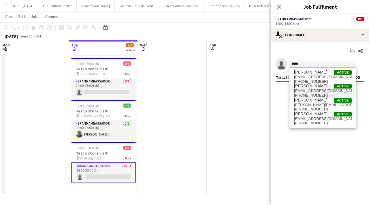
type input "*****"
click at [314, 86] on span "[PERSON_NAME]" at bounding box center [310, 86] width 33 height 5
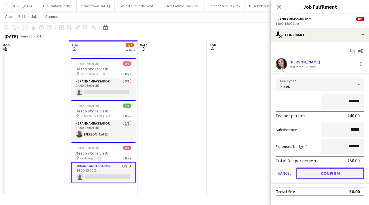
click at [311, 177] on button "Confirm" at bounding box center [330, 173] width 68 height 12
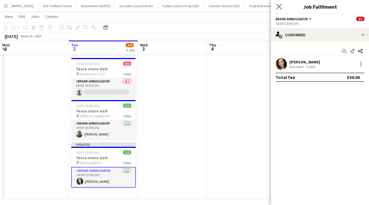
click at [278, 9] on app-icon "Close pop-in" at bounding box center [279, 7] width 8 height 8
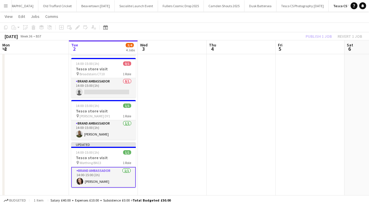
click at [189, 141] on app-date-cell at bounding box center [172, 107] width 69 height 186
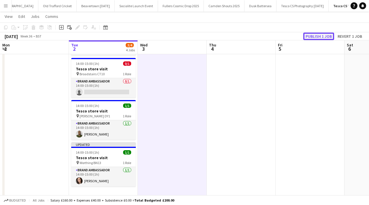
click at [305, 34] on button "Publish 1 job" at bounding box center [318, 36] width 31 height 7
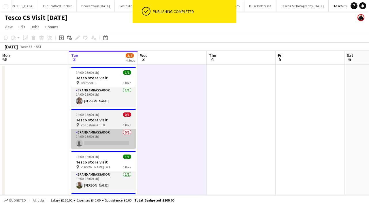
scroll to position [0, 0]
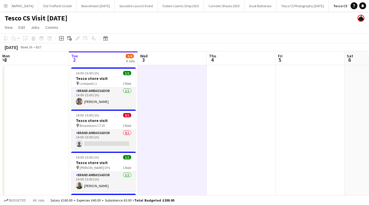
click at [8, 7] on app-icon "Menu" at bounding box center [5, 5] width 5 height 5
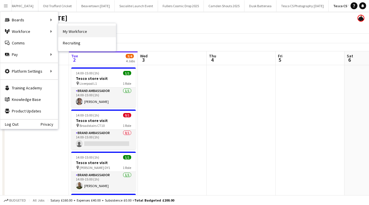
click at [80, 27] on link "My Workforce" at bounding box center [87, 32] width 58 height 12
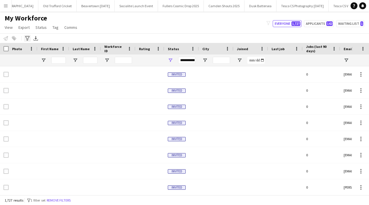
click at [28, 39] on icon at bounding box center [27, 38] width 4 height 5
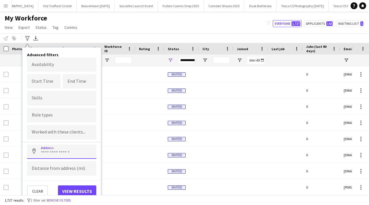
click at [56, 153] on input at bounding box center [61, 151] width 69 height 14
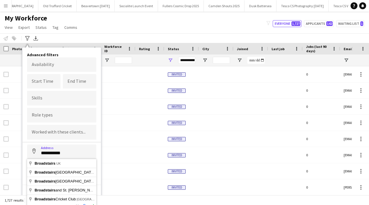
type input "**********"
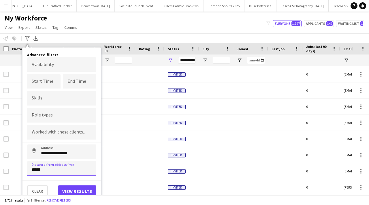
type input "*****"
click at [83, 194] on button "View results" at bounding box center [77, 191] width 38 height 12
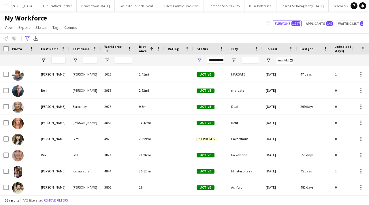
click at [53, 57] on div at bounding box center [58, 60] width 14 height 12
click at [61, 62] on input "First Name Filter Input" at bounding box center [58, 60] width 14 height 7
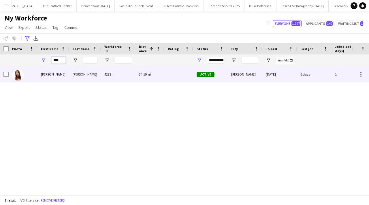
type input "****"
click at [74, 73] on div "[PERSON_NAME]" at bounding box center [85, 74] width 32 height 16
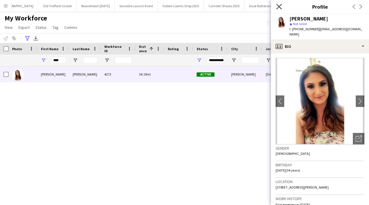
click at [281, 6] on icon "Close pop-in" at bounding box center [278, 6] width 5 height 5
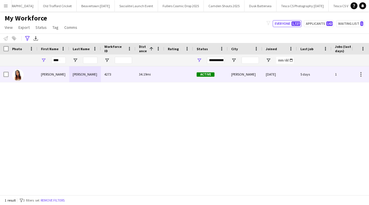
click at [65, 74] on div "[PERSON_NAME]" at bounding box center [53, 74] width 32 height 16
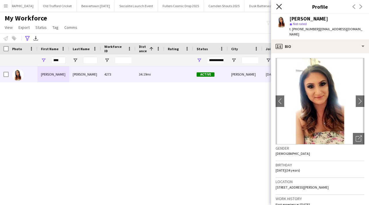
click at [279, 9] on icon "Close pop-in" at bounding box center [278, 6] width 5 height 5
